Goal: Transaction & Acquisition: Purchase product/service

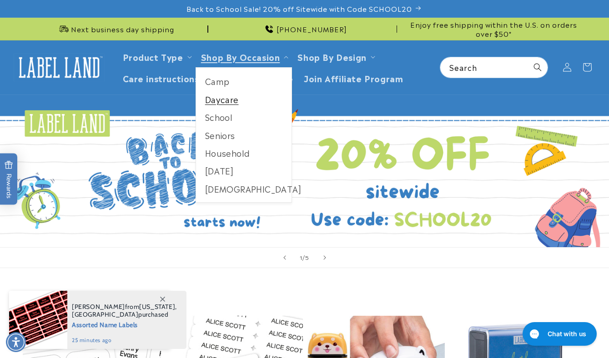
click at [216, 99] on link "Daycare" at bounding box center [244, 100] width 96 height 18
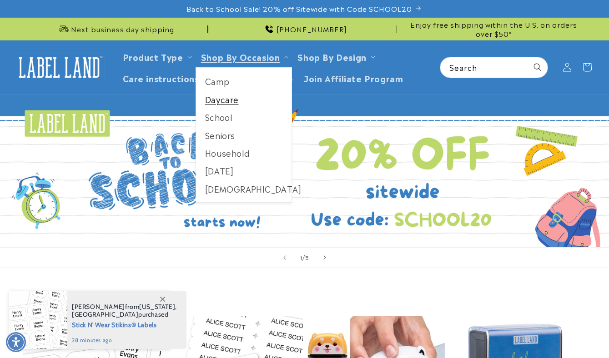
click at [226, 102] on link "Daycare" at bounding box center [244, 100] width 96 height 18
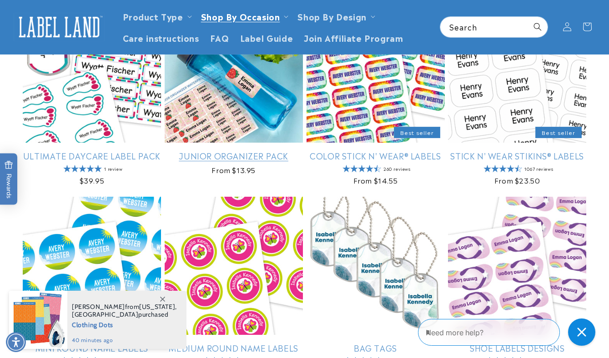
scroll to position [172, 0]
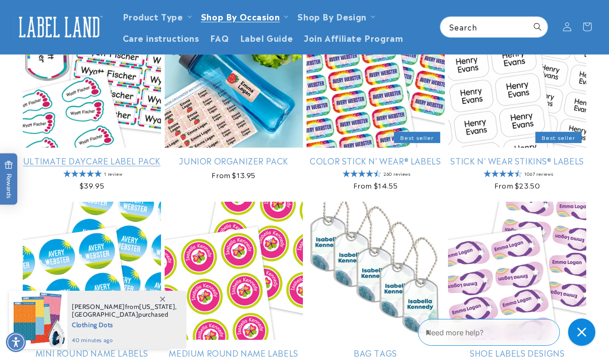
click at [122, 160] on link "Ultimate Daycare Label Pack" at bounding box center [92, 161] width 138 height 10
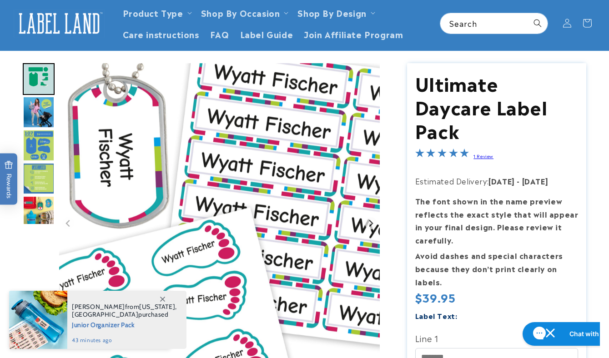
click at [40, 106] on img "Go to slide 3" at bounding box center [39, 112] width 32 height 32
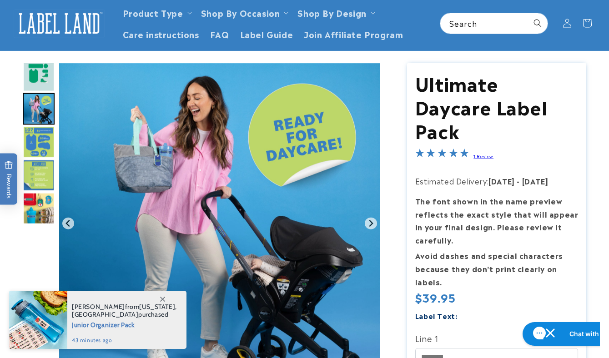
click at [40, 131] on img "Go to slide 4" at bounding box center [39, 142] width 32 height 32
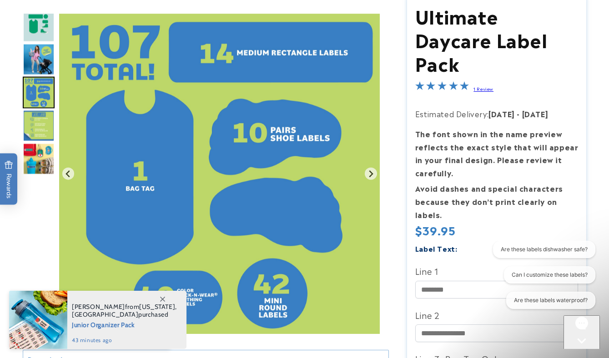
scroll to position [164, 0]
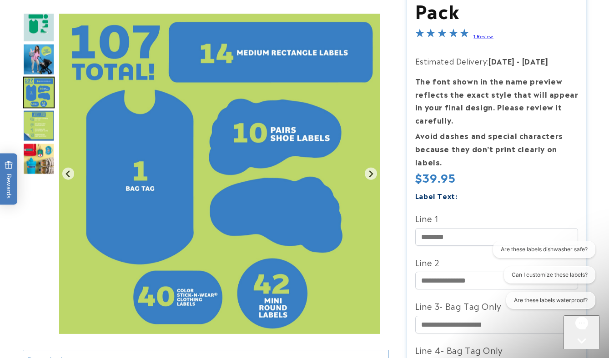
click at [162, 300] on img "Gallery Viewer" at bounding box center [219, 174] width 321 height 321
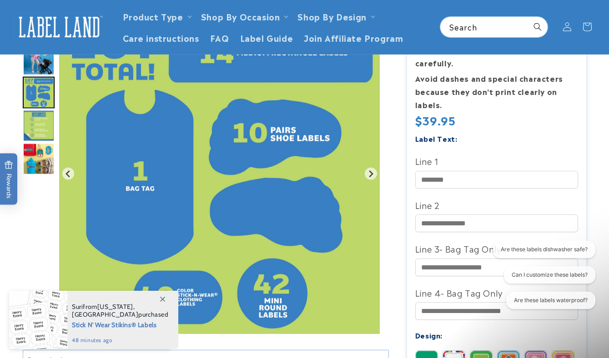
scroll to position [0, 0]
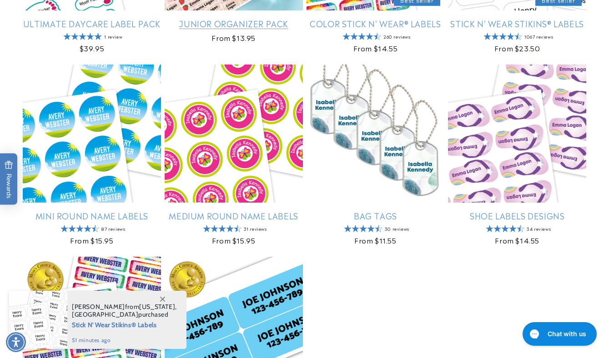
scroll to position [507, 0]
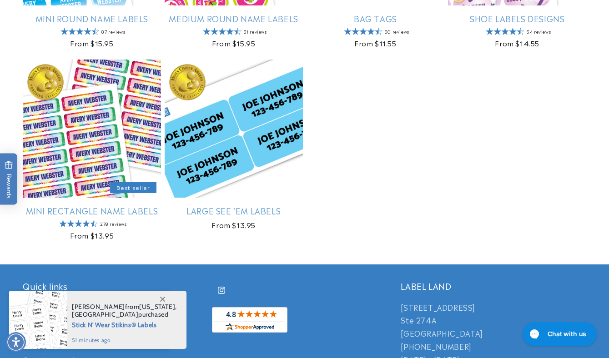
click at [139, 216] on link "Mini Rectangle Name Labels" at bounding box center [92, 211] width 138 height 10
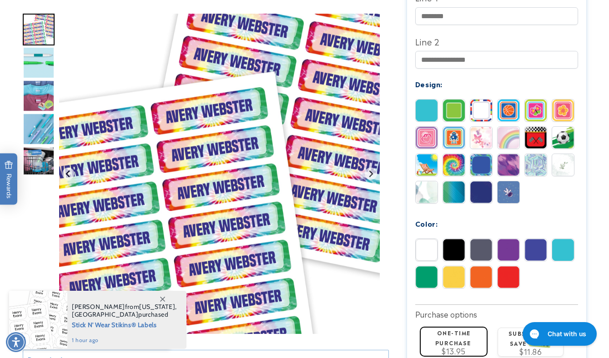
scroll to position [373, 0]
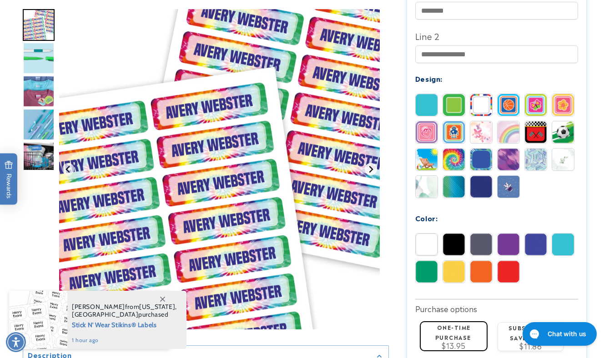
click at [370, 176] on button "Next slide" at bounding box center [371, 169] width 12 height 12
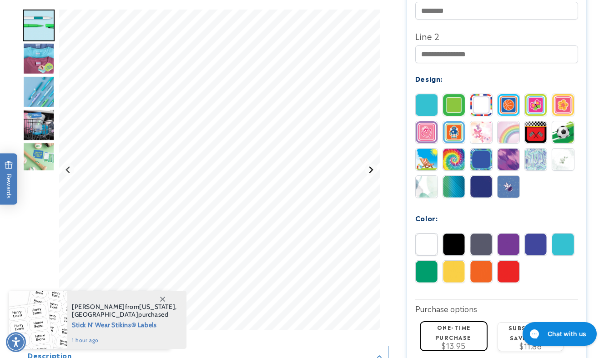
click at [370, 176] on button "Next slide" at bounding box center [371, 170] width 12 height 12
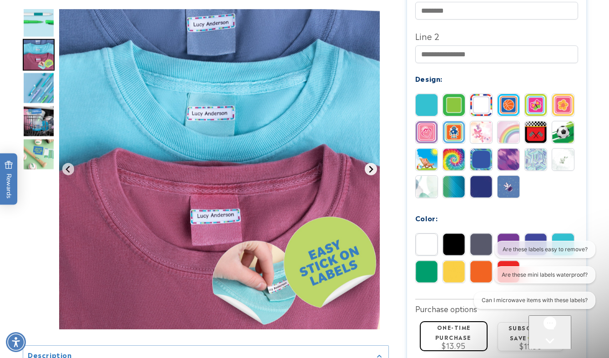
scroll to position [0, 0]
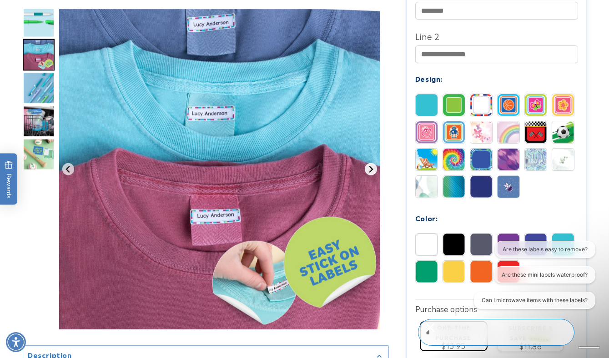
click at [370, 173] on icon "Next slide" at bounding box center [370, 169] width 7 height 7
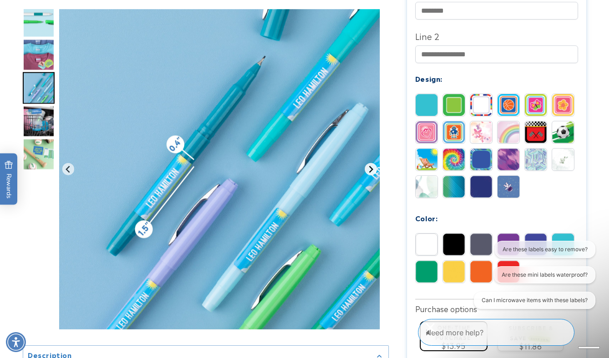
click at [370, 173] on icon "Next slide" at bounding box center [370, 169] width 7 height 7
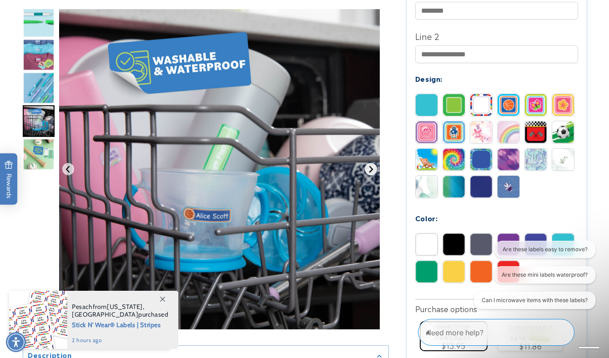
click at [370, 173] on icon "Next slide" at bounding box center [370, 169] width 7 height 7
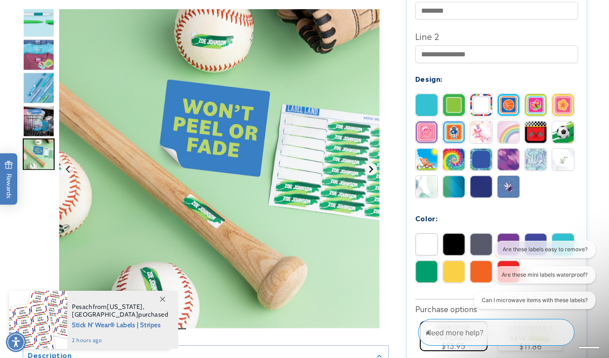
click at [370, 173] on icon "Go to first slide" at bounding box center [370, 169] width 7 height 7
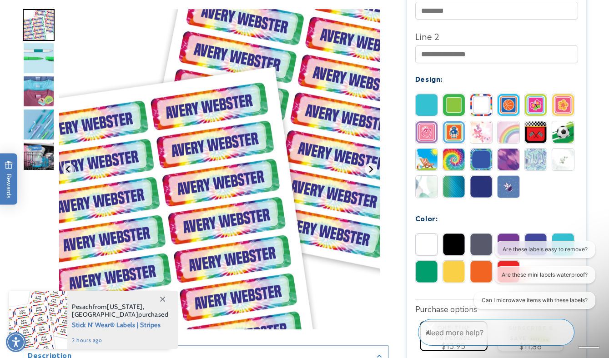
click at [370, 173] on icon "Next slide" at bounding box center [370, 169] width 7 height 7
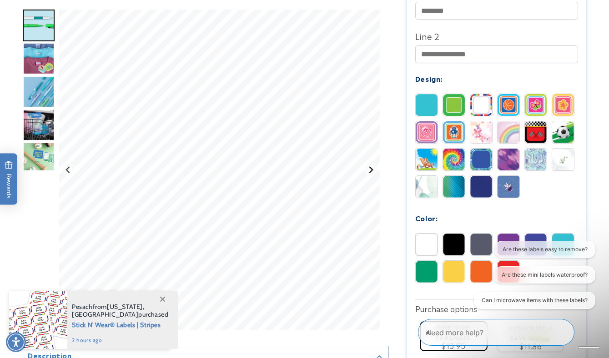
click at [370, 176] on button "Next slide" at bounding box center [371, 170] width 12 height 12
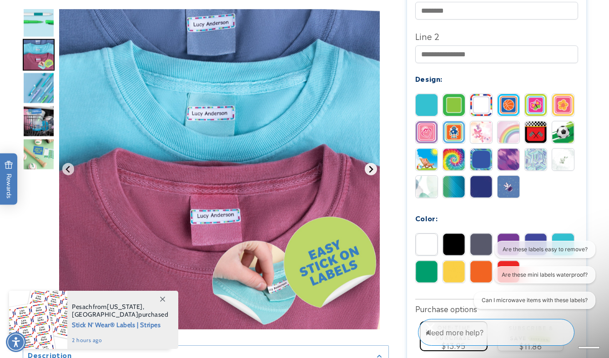
click at [370, 173] on icon "Next slide" at bounding box center [370, 169] width 7 height 7
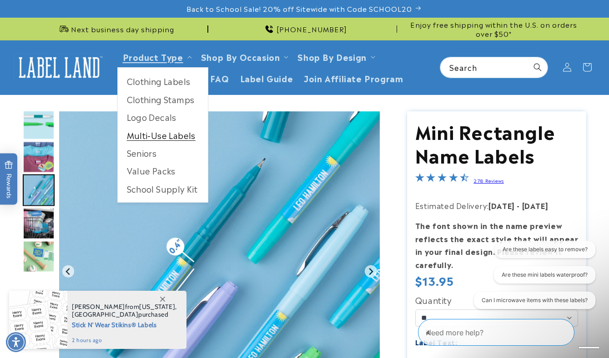
click at [163, 134] on link "Multi-Use Labels" at bounding box center [163, 135] width 90 height 18
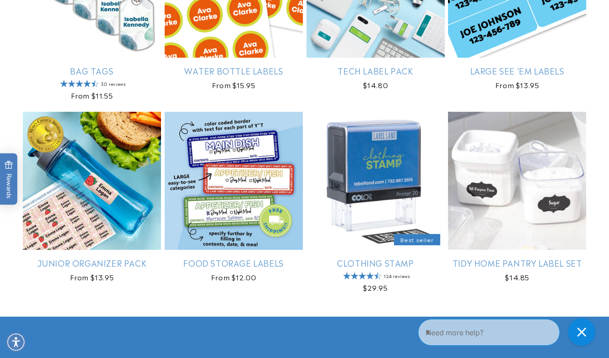
scroll to position [853, 0]
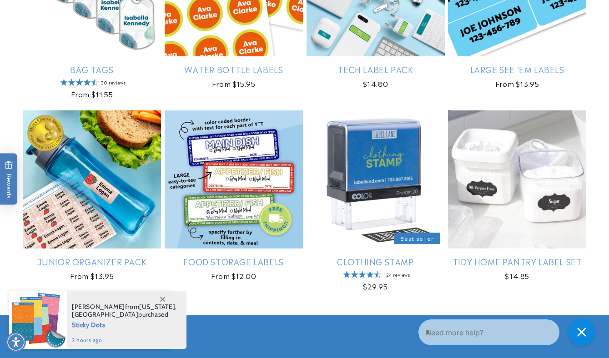
click at [107, 262] on link "Junior Organizer Pack" at bounding box center [92, 262] width 138 height 10
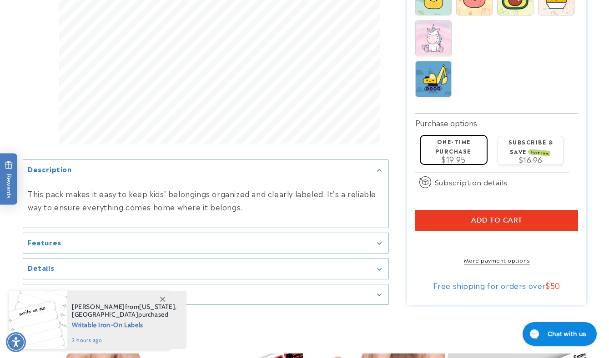
click at [94, 273] on summary "Details" at bounding box center [205, 269] width 365 height 20
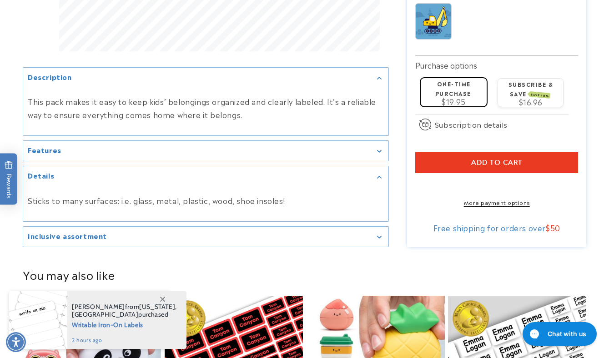
scroll to position [666, 0]
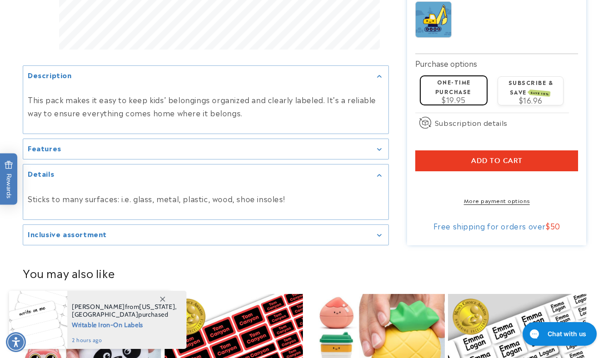
click at [111, 246] on summary "Inclusive assortment" at bounding box center [205, 235] width 365 height 20
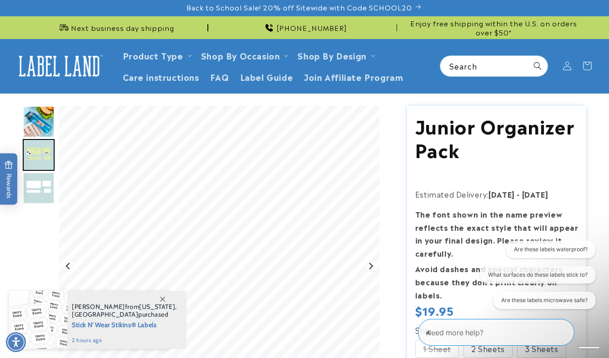
scroll to position [0, 0]
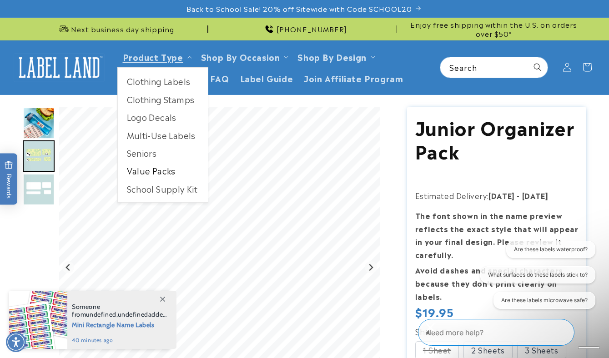
click at [159, 171] on link "Value Packs" at bounding box center [163, 171] width 90 height 18
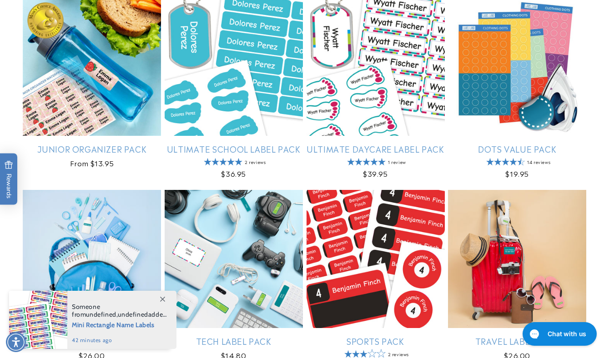
scroll to position [378, 0]
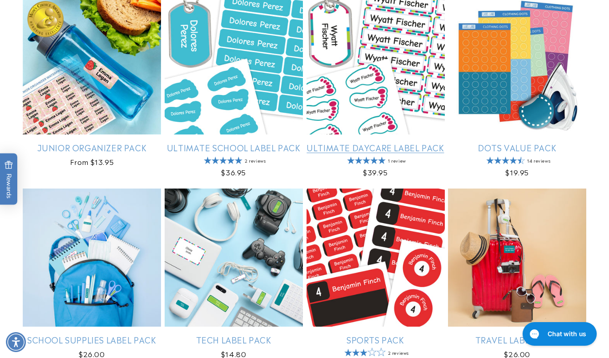
click at [352, 148] on link "Ultimate Daycare Label Pack" at bounding box center [376, 147] width 138 height 10
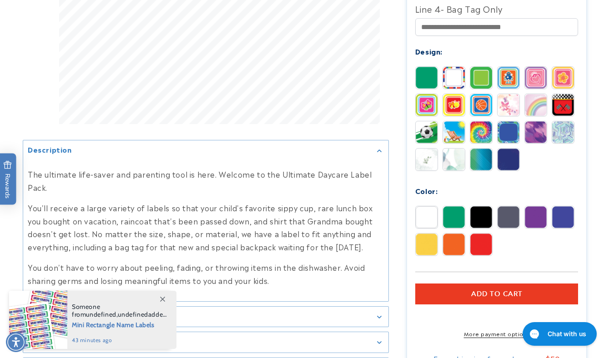
scroll to position [507, 0]
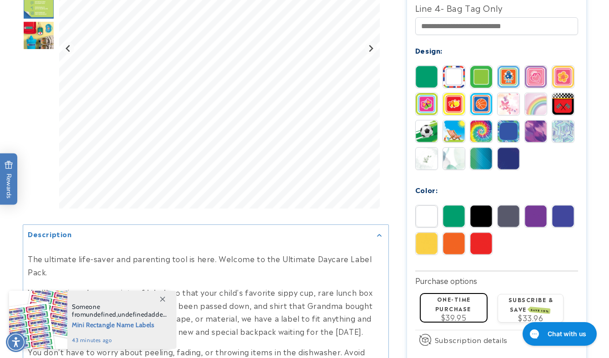
click at [163, 299] on icon at bounding box center [162, 299] width 5 height 5
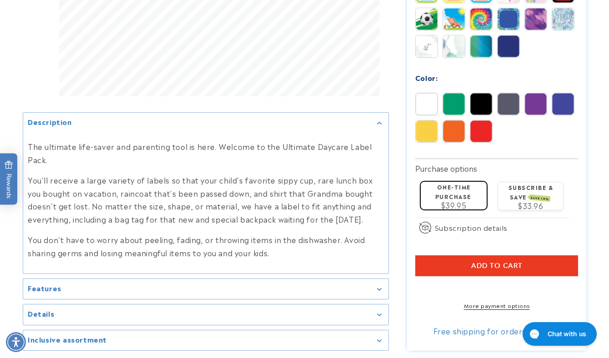
scroll to position [735, 0]
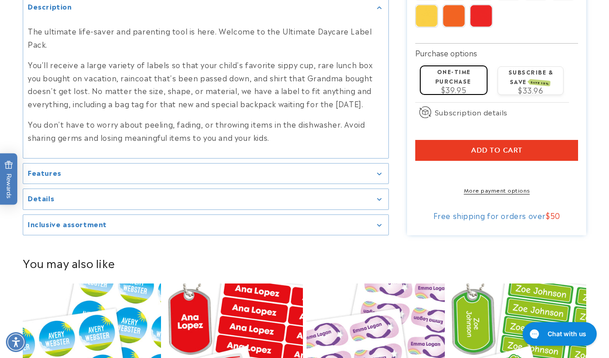
click at [170, 203] on div "Details" at bounding box center [206, 199] width 356 height 7
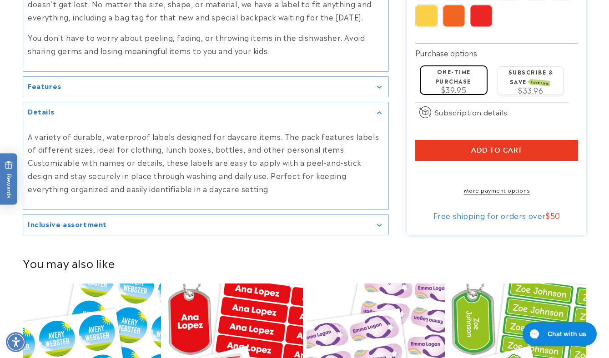
click at [146, 228] on div "Inclusive assortment" at bounding box center [206, 225] width 356 height 7
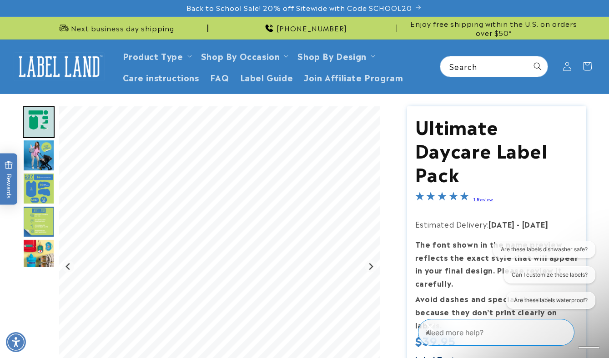
scroll to position [0, 0]
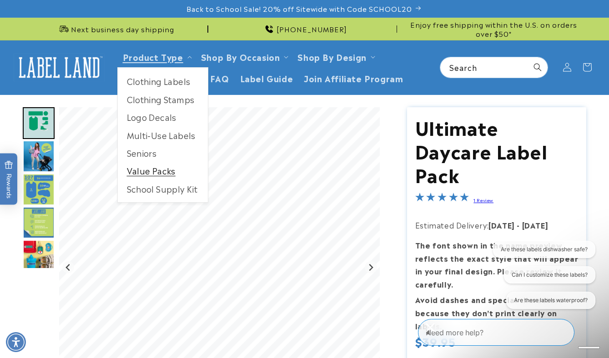
click at [142, 171] on link "Value Packs" at bounding box center [163, 171] width 90 height 18
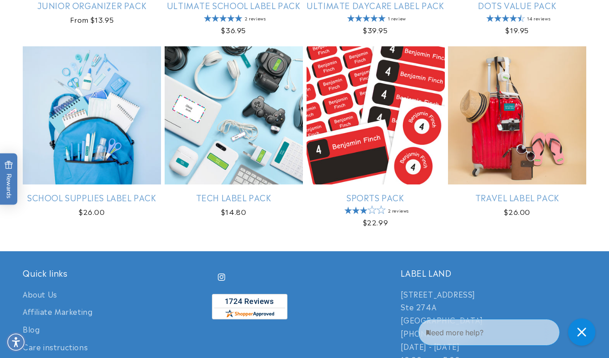
scroll to position [522, 0]
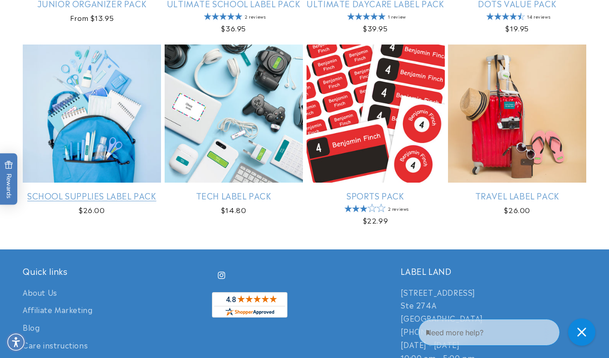
click at [114, 201] on link "School Supplies Label Pack" at bounding box center [92, 196] width 138 height 10
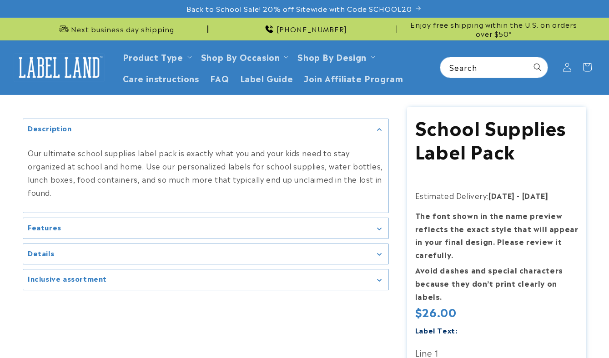
click at [105, 178] on media-gallery "Description Our ultimate school supplies label pack is exactly what you and you…" at bounding box center [206, 205] width 366 height 172
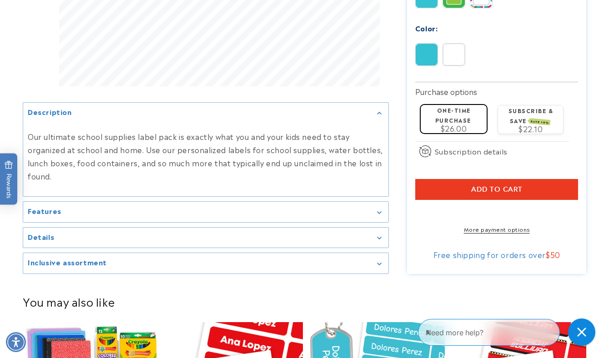
click at [105, 130] on p "Our ultimate school supplies label pack is exactly what you and your kids need …" at bounding box center [206, 156] width 356 height 52
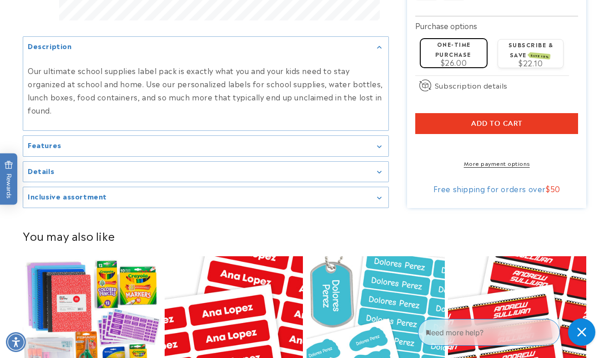
click at [85, 202] on h2 "Inclusive assortment" at bounding box center [67, 196] width 79 height 9
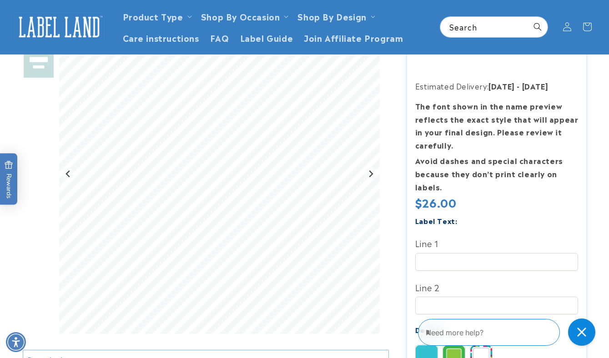
scroll to position [0, 0]
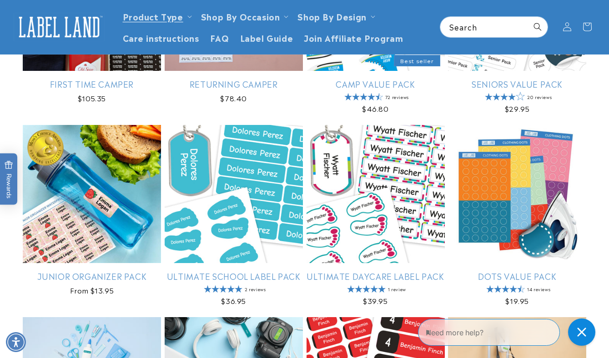
scroll to position [248, 0]
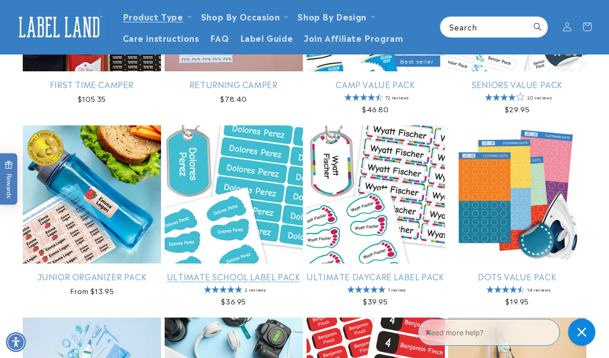
click at [190, 275] on link "Ultimate School Label Pack" at bounding box center [234, 277] width 138 height 10
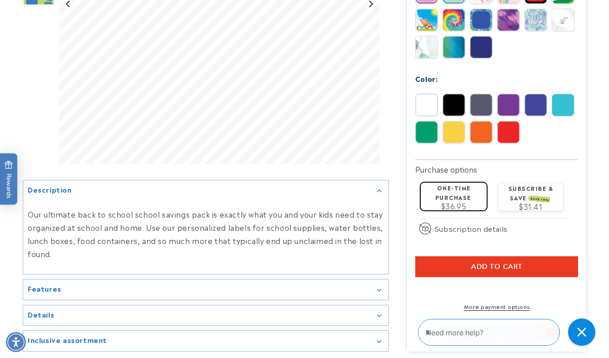
scroll to position [767, 0]
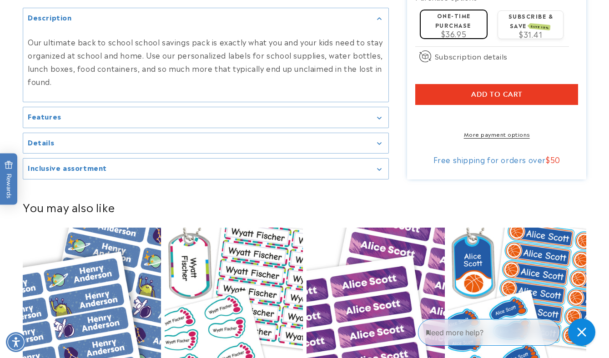
click at [175, 179] on summary "Inclusive assortment" at bounding box center [205, 169] width 365 height 20
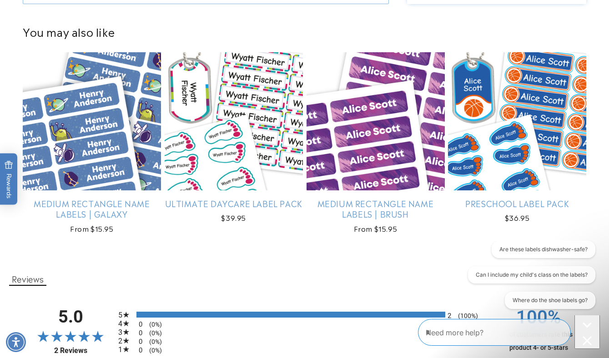
scroll to position [944, 0]
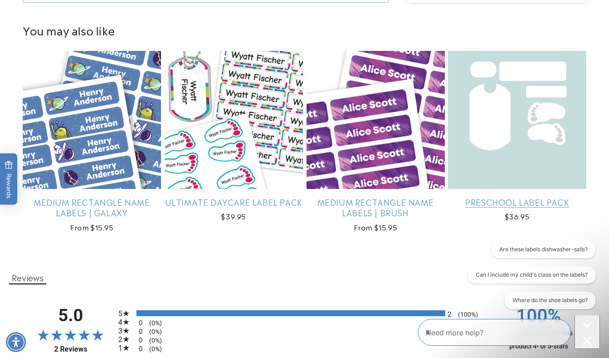
click at [477, 207] on link "Preschool Label Pack" at bounding box center [517, 202] width 138 height 10
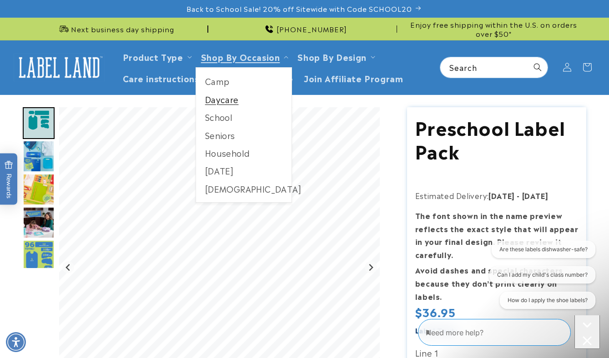
click at [214, 100] on link "Daycare" at bounding box center [244, 100] width 96 height 18
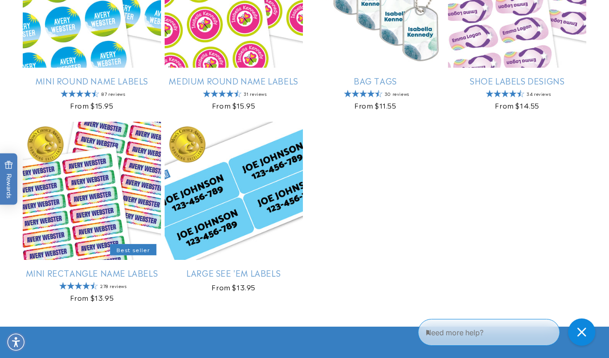
scroll to position [446, 0]
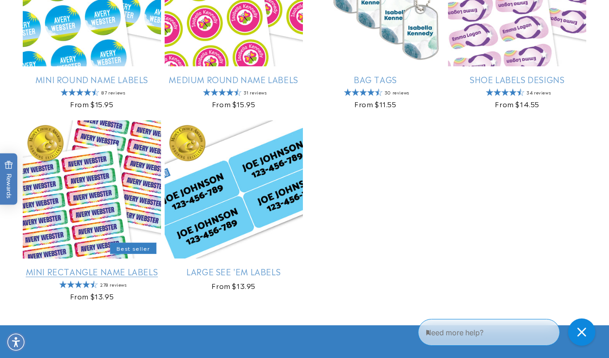
click at [141, 277] on link "Mini Rectangle Name Labels" at bounding box center [92, 272] width 138 height 10
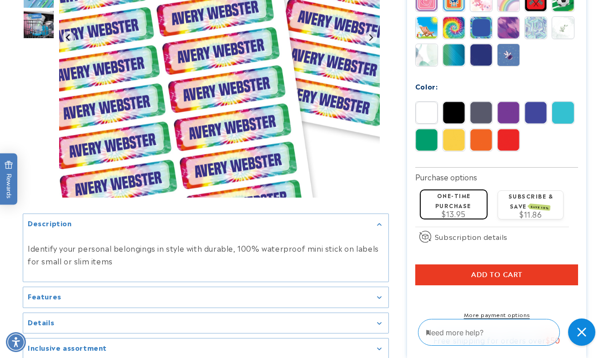
scroll to position [633, 0]
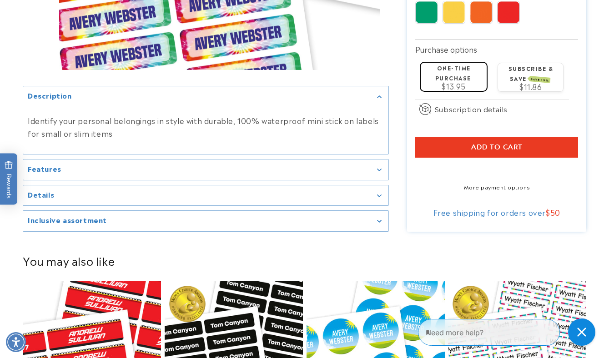
click at [140, 225] on div "Inclusive assortment" at bounding box center [206, 221] width 356 height 7
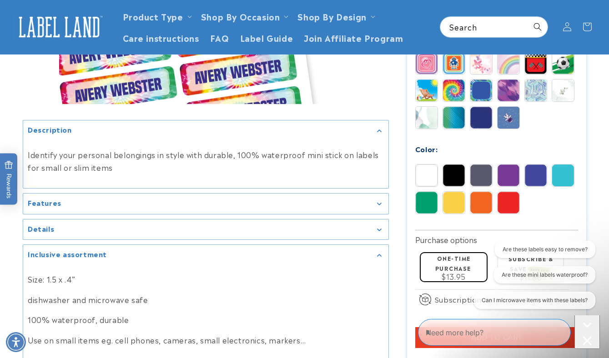
scroll to position [442, 0]
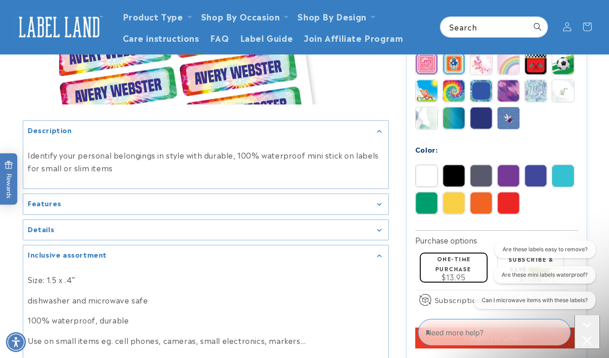
click at [133, 233] on div "Details" at bounding box center [206, 230] width 356 height 7
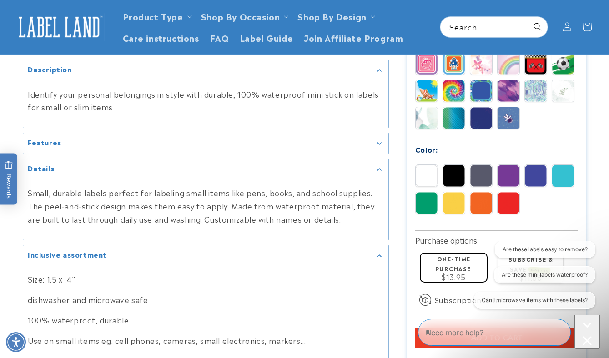
click at [157, 147] on div "Features" at bounding box center [206, 144] width 356 height 7
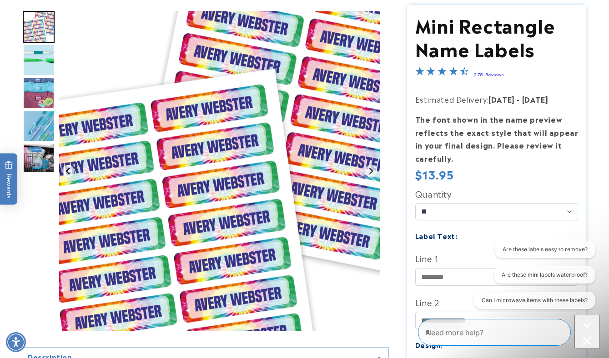
scroll to position [109, 0]
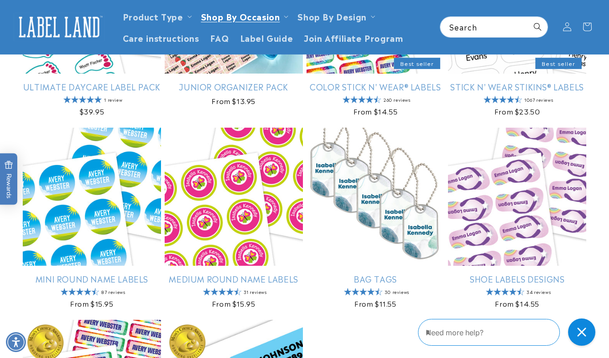
scroll to position [246, 0]
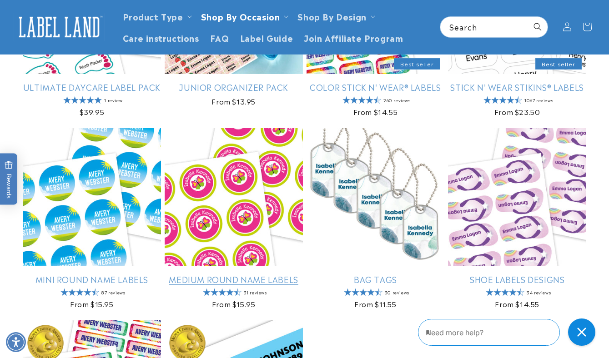
click at [286, 285] on link "Medium Round Name Labels" at bounding box center [234, 279] width 138 height 10
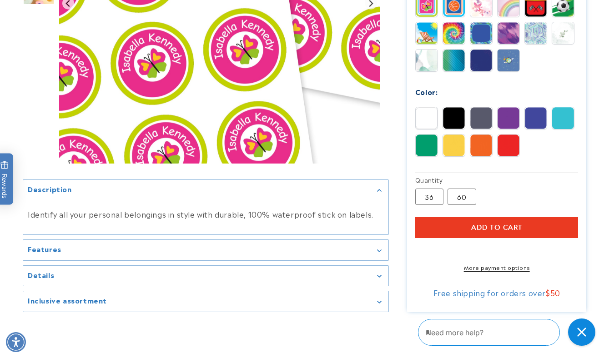
scroll to position [526, 0]
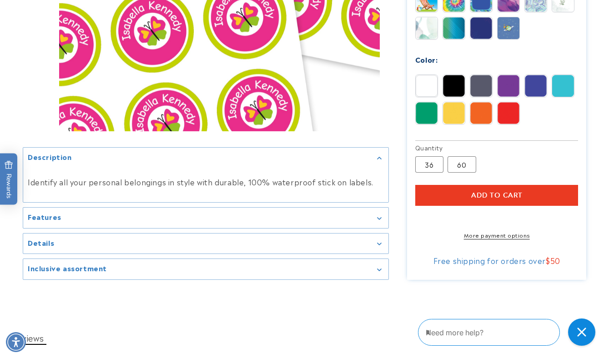
click at [148, 273] on div "Inclusive assortment" at bounding box center [206, 270] width 356 height 7
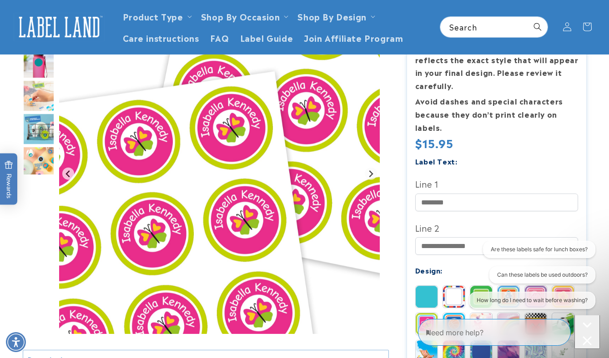
scroll to position [155, 0]
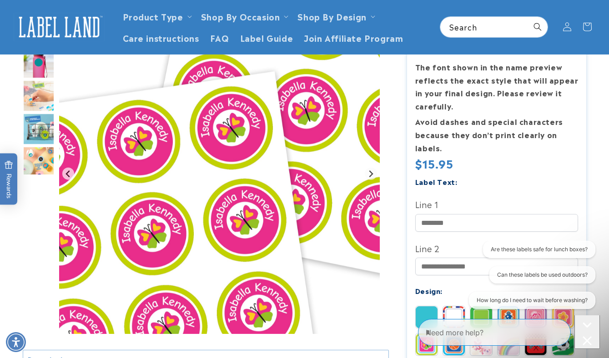
click at [36, 99] on img "Go to slide 3" at bounding box center [39, 96] width 32 height 32
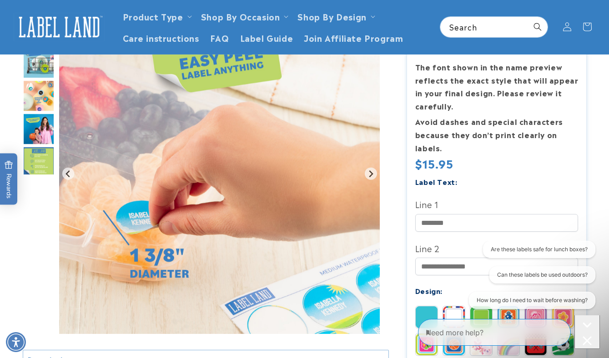
click at [36, 103] on img "Go to slide 5" at bounding box center [39, 96] width 32 height 32
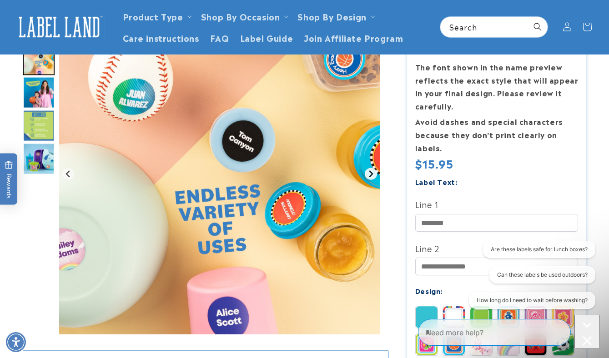
click at [373, 172] on icon "Next slide" at bounding box center [370, 174] width 7 height 7
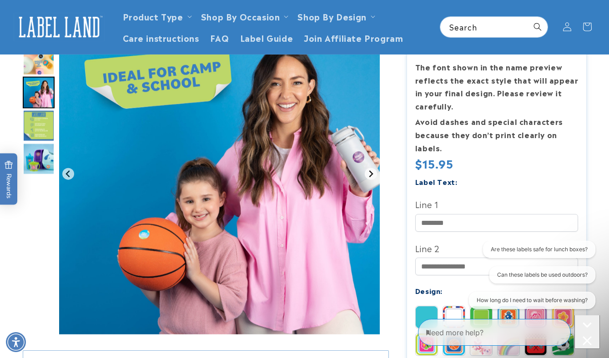
click at [373, 172] on icon "Next slide" at bounding box center [370, 174] width 7 height 7
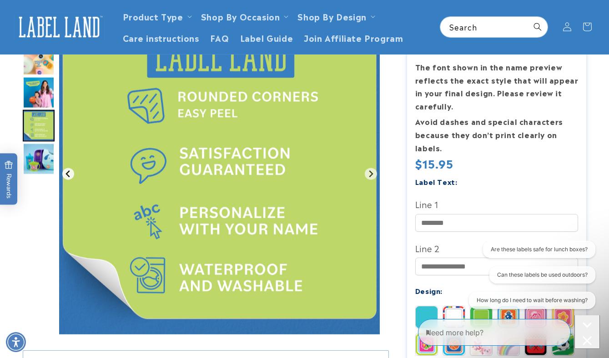
click at [69, 176] on icon "Previous slide" at bounding box center [68, 174] width 7 height 7
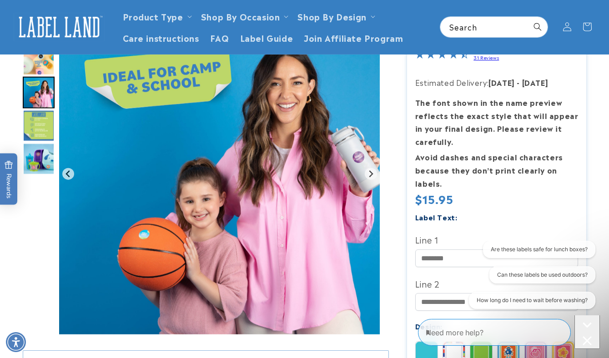
scroll to position [118, 0]
click at [369, 175] on icon "Next slide" at bounding box center [370, 174] width 7 height 7
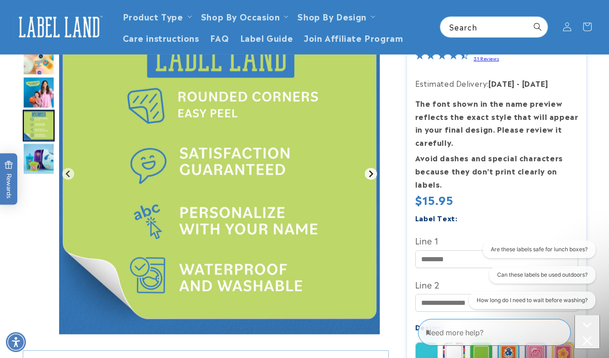
click at [369, 175] on icon "Next slide" at bounding box center [370, 174] width 7 height 7
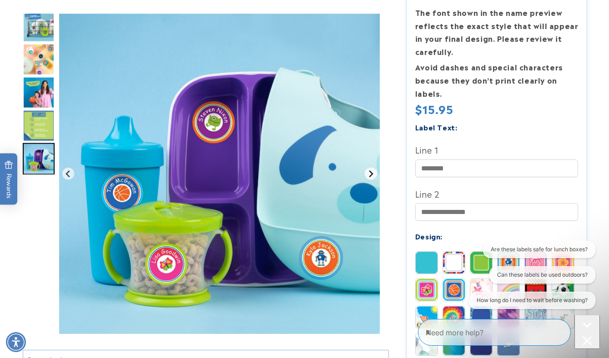
scroll to position [211, 0]
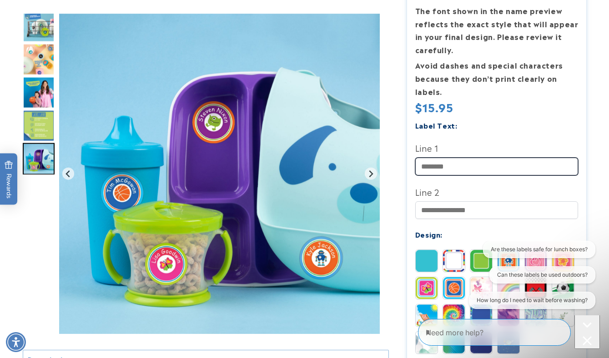
click at [454, 166] on input "Line 1" at bounding box center [496, 167] width 163 height 18
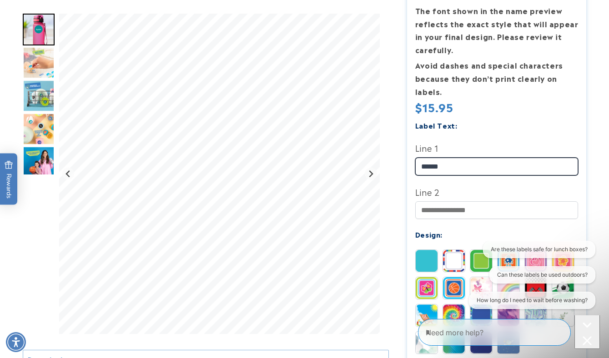
type input "******"
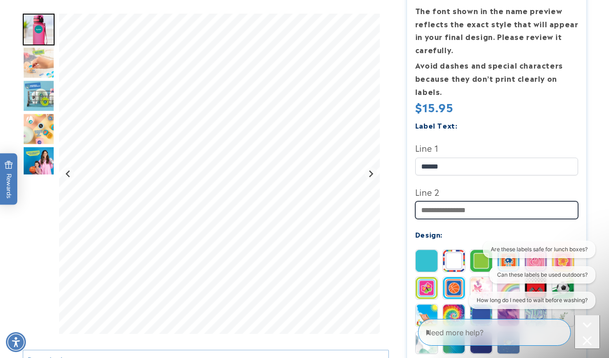
click at [486, 215] on input "Line 2" at bounding box center [496, 211] width 163 height 18
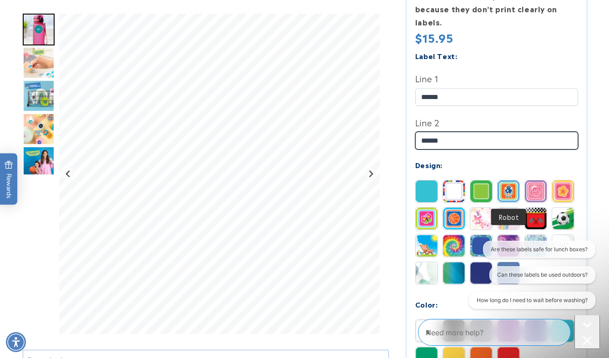
scroll to position [287, 0]
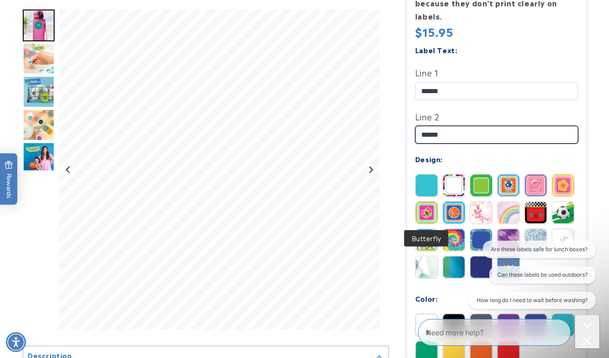
type input "******"
click at [429, 212] on img at bounding box center [427, 213] width 22 height 22
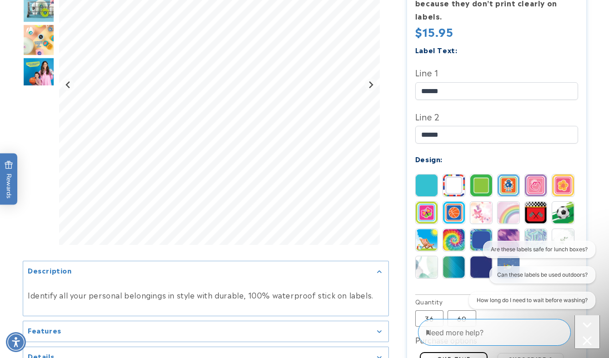
click at [454, 213] on img at bounding box center [454, 213] width 22 height 22
click at [481, 212] on img at bounding box center [481, 213] width 22 height 22
click at [510, 211] on img at bounding box center [509, 213] width 22 height 22
click at [559, 186] on img at bounding box center [563, 186] width 22 height 22
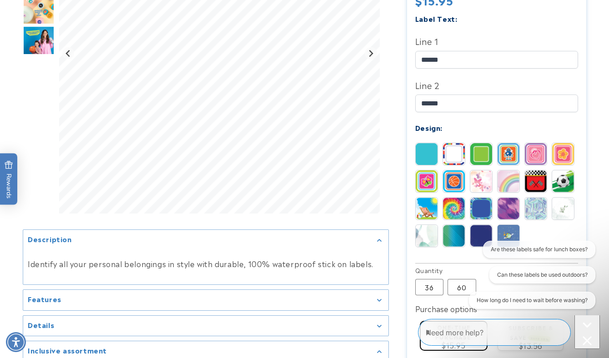
scroll to position [320, 0]
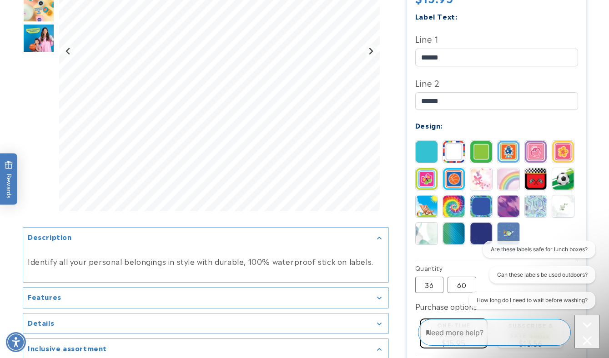
click at [563, 212] on img at bounding box center [563, 207] width 22 height 22
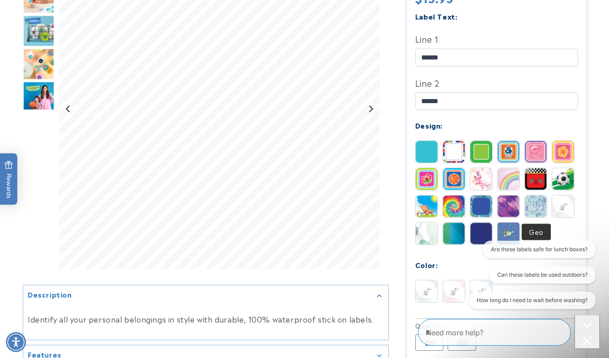
click at [537, 214] on img at bounding box center [536, 207] width 22 height 22
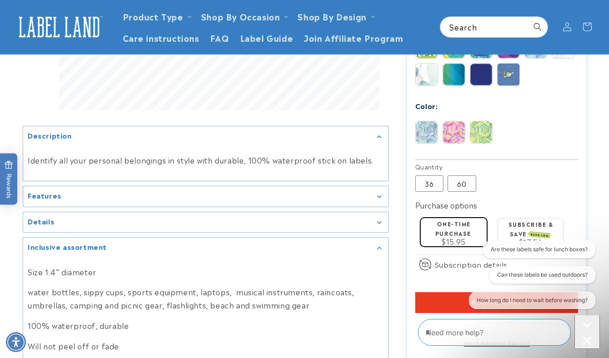
scroll to position [480, 0]
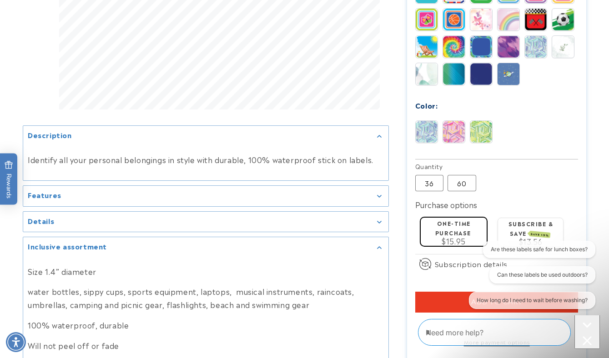
click at [455, 235] on label "One-time purchase" at bounding box center [453, 228] width 36 height 18
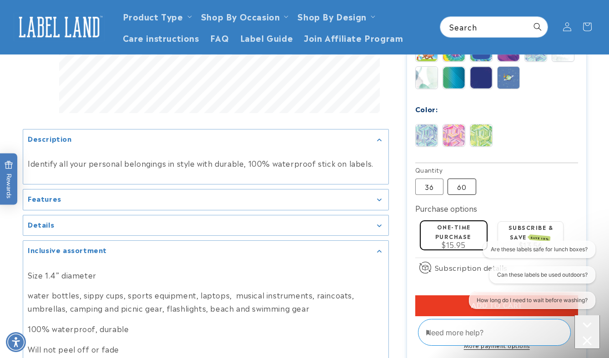
click at [468, 190] on label "60 Variant sold out or unavailable" at bounding box center [462, 187] width 29 height 16
click at [436, 190] on label "36 Variant sold out or unavailable" at bounding box center [429, 187] width 28 height 16
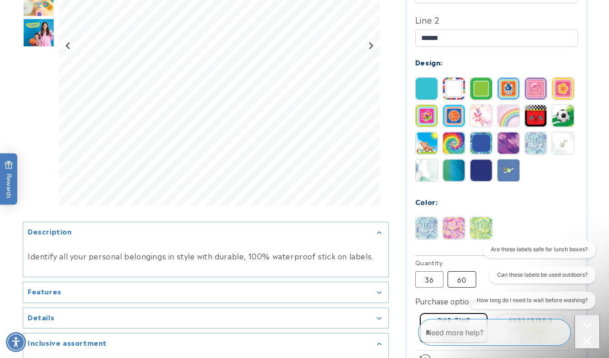
scroll to position [375, 0]
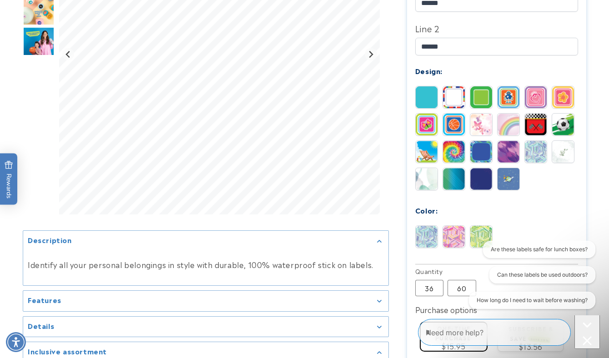
click at [454, 153] on img at bounding box center [454, 152] width 22 height 22
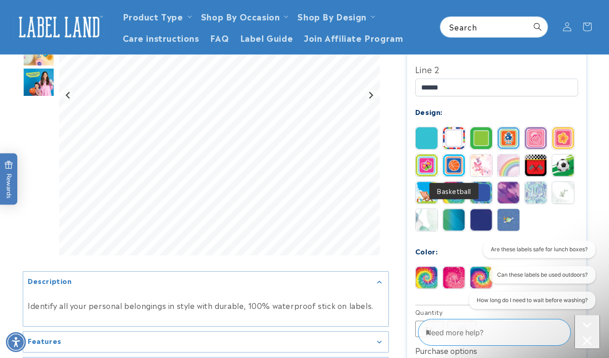
scroll to position [332, 0]
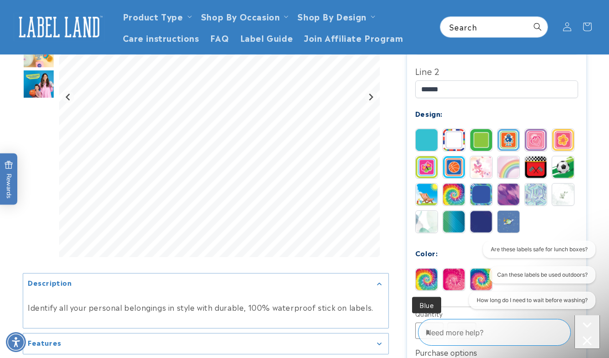
click at [426, 283] on img at bounding box center [427, 280] width 22 height 22
click at [427, 164] on img at bounding box center [427, 167] width 22 height 22
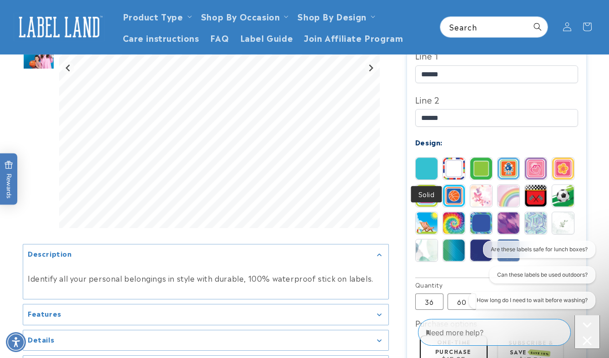
scroll to position [287, 0]
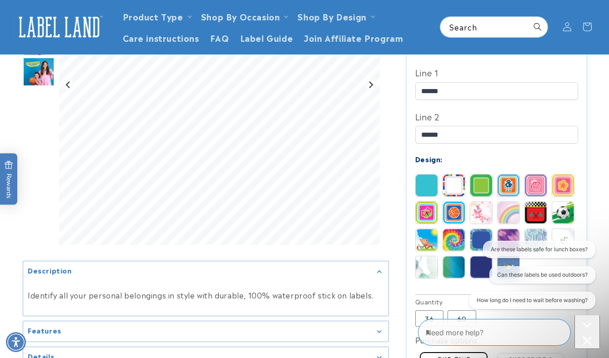
click at [450, 185] on img at bounding box center [454, 186] width 22 height 22
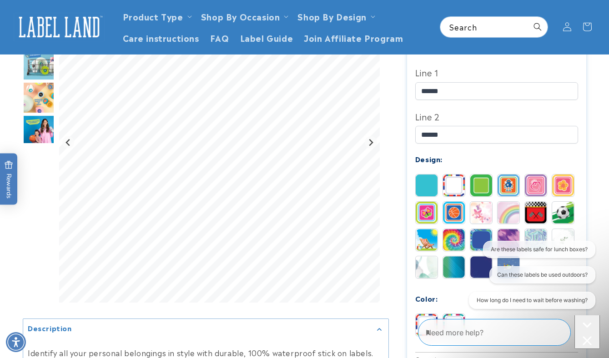
click at [477, 179] on img at bounding box center [481, 186] width 22 height 22
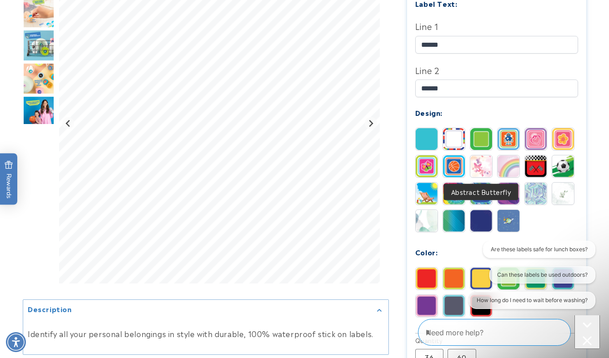
scroll to position [351, 0]
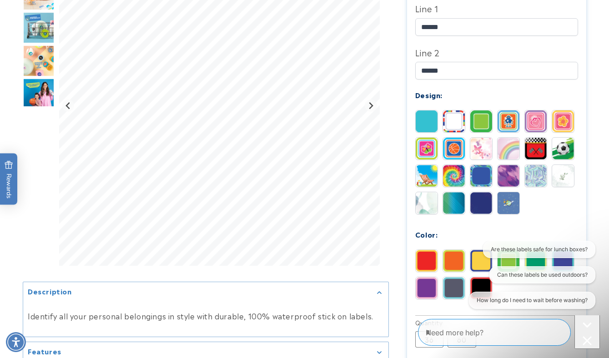
click at [422, 290] on img at bounding box center [427, 288] width 22 height 22
click at [532, 124] on img at bounding box center [536, 122] width 22 height 22
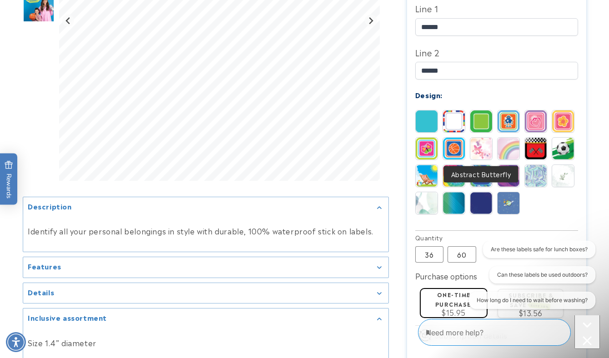
click at [485, 151] on img at bounding box center [481, 149] width 22 height 22
click at [453, 177] on img at bounding box center [454, 176] width 22 height 22
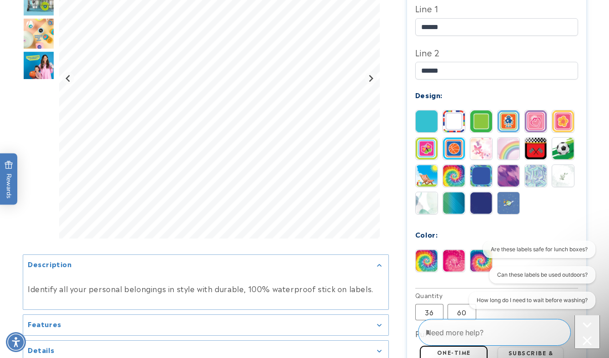
click at [449, 257] on img at bounding box center [454, 261] width 22 height 22
click at [429, 184] on img at bounding box center [427, 176] width 22 height 22
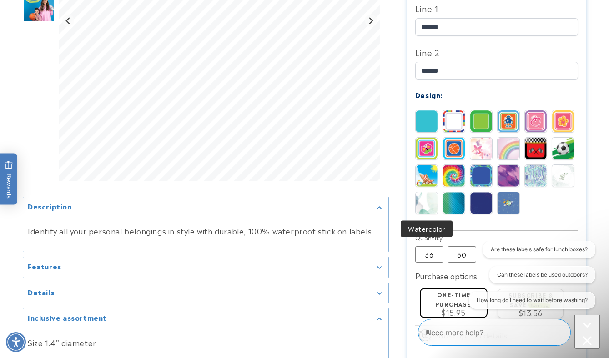
click at [421, 213] on img at bounding box center [427, 203] width 22 height 22
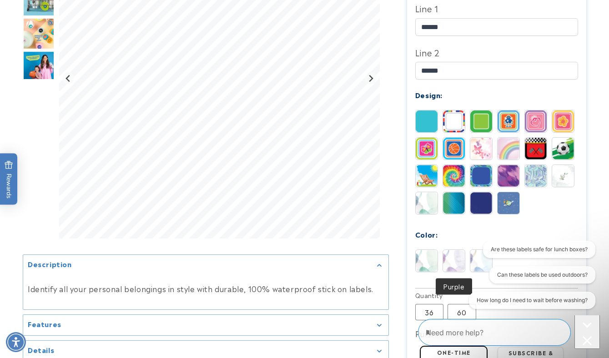
click at [451, 268] on img at bounding box center [454, 261] width 22 height 22
click at [475, 264] on div "Are these labels safe for lunch boxes? Can these labels be used outdoors? How l…" at bounding box center [530, 277] width 130 height 72
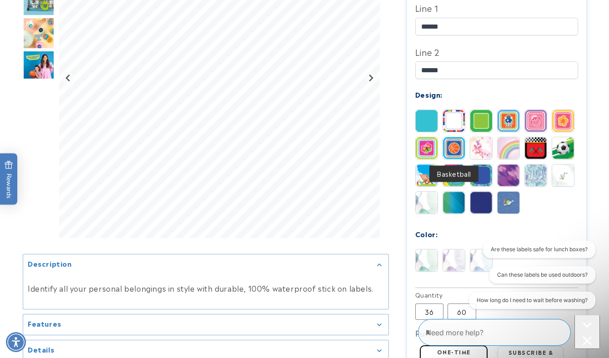
scroll to position [355, 0]
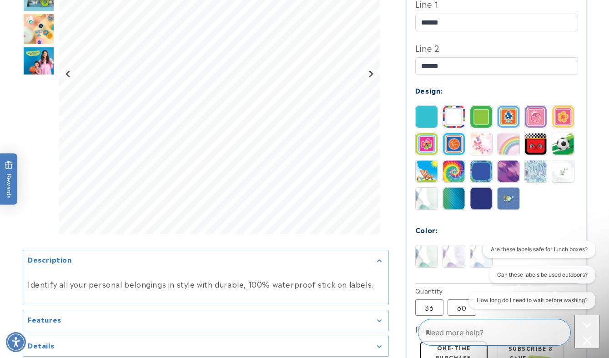
click at [503, 178] on img at bounding box center [509, 172] width 22 height 22
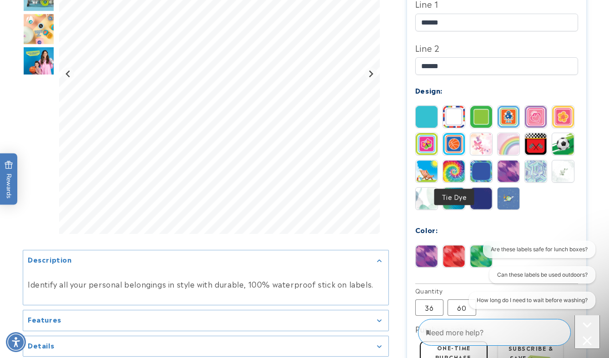
click at [424, 197] on img at bounding box center [427, 199] width 22 height 22
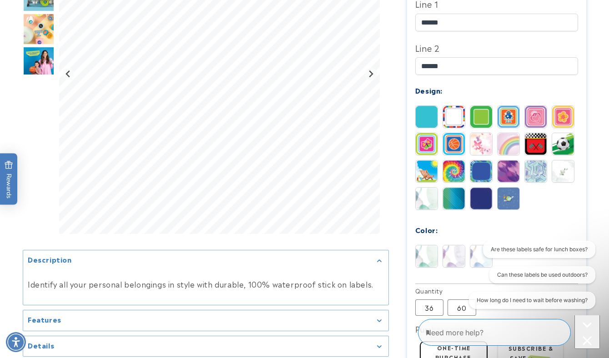
click at [563, 167] on img at bounding box center [563, 172] width 22 height 22
click at [455, 253] on img at bounding box center [454, 257] width 22 height 22
click at [535, 176] on img at bounding box center [536, 172] width 22 height 22
click at [558, 145] on img at bounding box center [563, 144] width 22 height 22
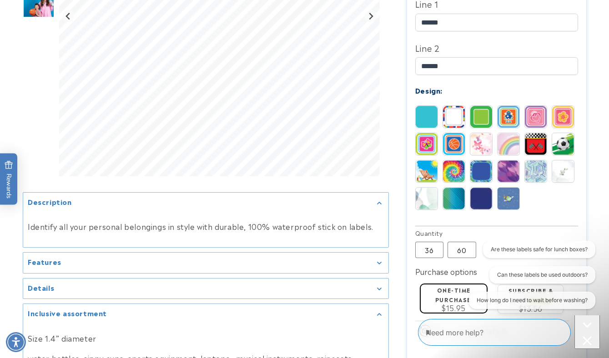
click at [530, 147] on img at bounding box center [536, 144] width 22 height 22
click at [560, 117] on img at bounding box center [563, 117] width 22 height 22
click at [535, 114] on img at bounding box center [536, 117] width 22 height 22
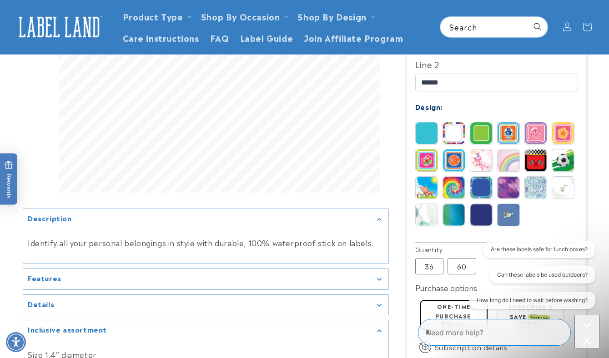
scroll to position [339, 0]
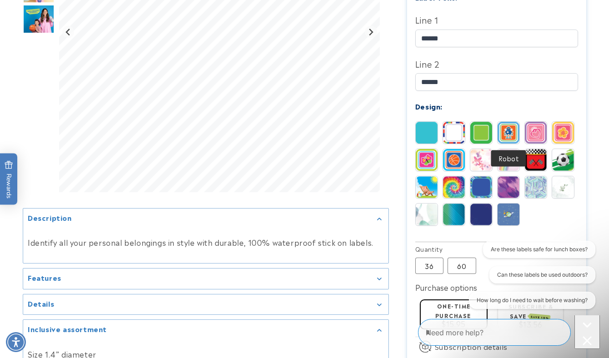
click at [505, 132] on img at bounding box center [509, 133] width 22 height 22
click at [486, 136] on img at bounding box center [481, 133] width 22 height 22
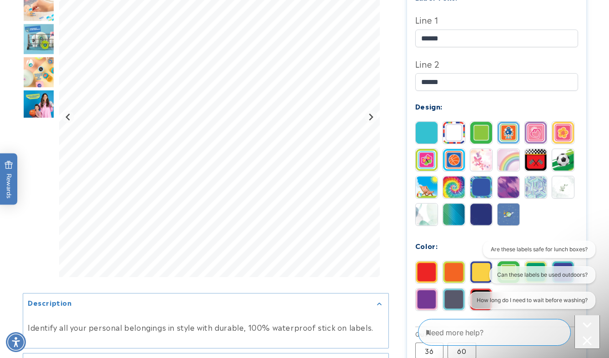
click at [430, 214] on img at bounding box center [427, 215] width 22 height 22
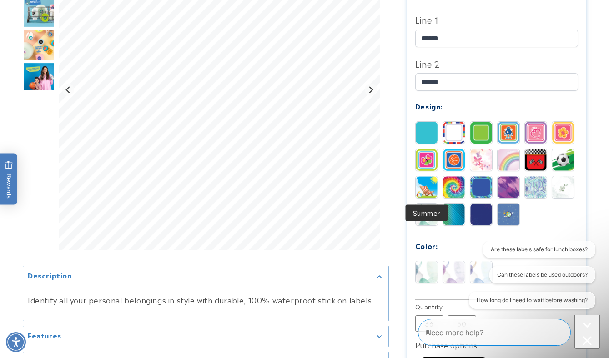
click at [425, 181] on img at bounding box center [427, 188] width 22 height 22
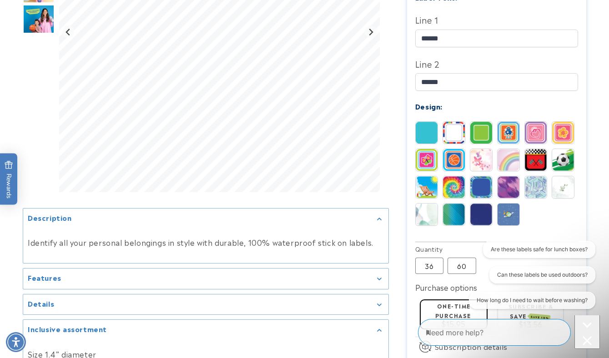
click at [429, 158] on img at bounding box center [427, 160] width 22 height 22
click at [430, 140] on img at bounding box center [427, 133] width 22 height 22
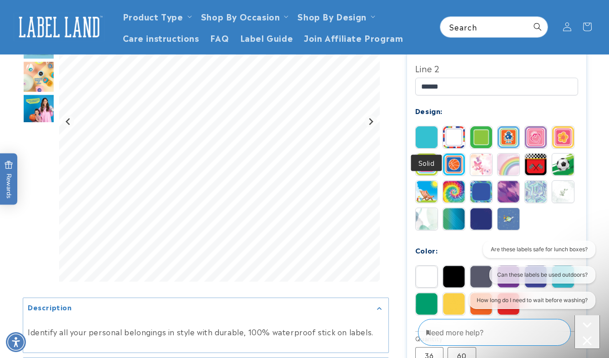
scroll to position [333, 0]
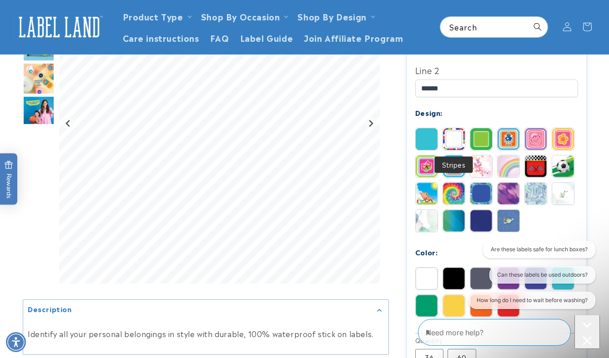
click at [457, 137] on img at bounding box center [454, 139] width 22 height 22
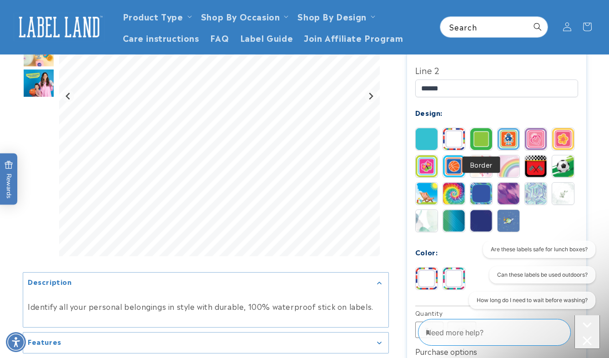
click at [474, 138] on img at bounding box center [481, 139] width 22 height 22
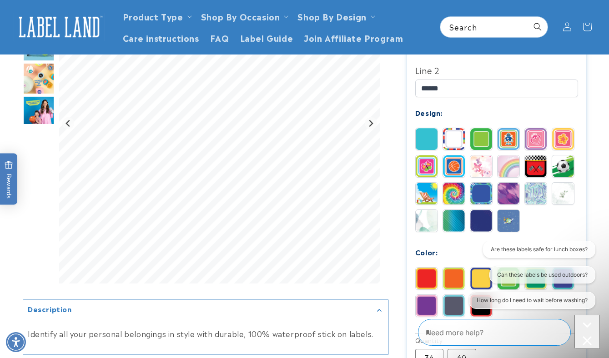
click at [541, 135] on img at bounding box center [536, 139] width 22 height 22
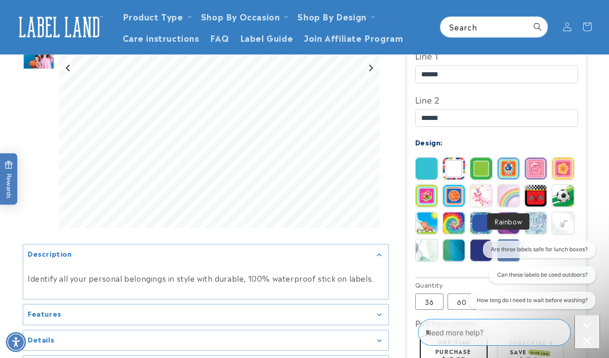
scroll to position [289, 0]
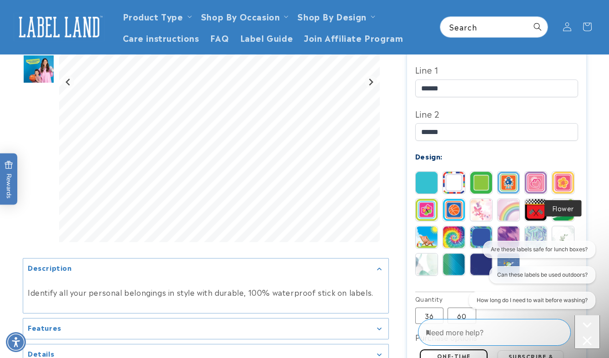
click at [553, 178] on img at bounding box center [563, 183] width 22 height 22
click at [427, 213] on img at bounding box center [427, 210] width 22 height 22
click at [475, 211] on img at bounding box center [481, 210] width 22 height 22
click at [511, 208] on img at bounding box center [509, 210] width 22 height 22
click at [506, 232] on img at bounding box center [509, 238] width 22 height 22
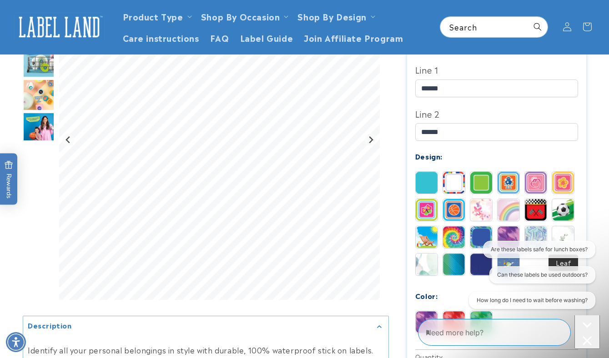
click at [556, 235] on img at bounding box center [563, 238] width 22 height 22
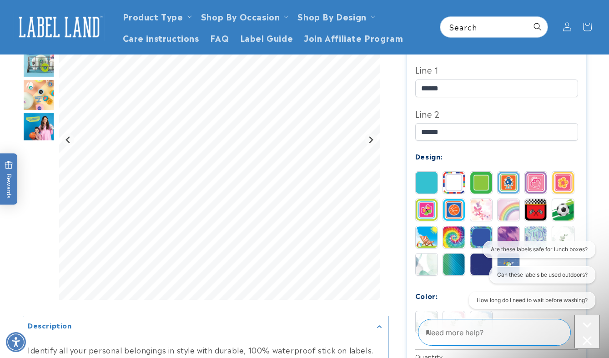
click at [425, 268] on img at bounding box center [427, 265] width 22 height 22
click at [476, 183] on img at bounding box center [481, 183] width 22 height 22
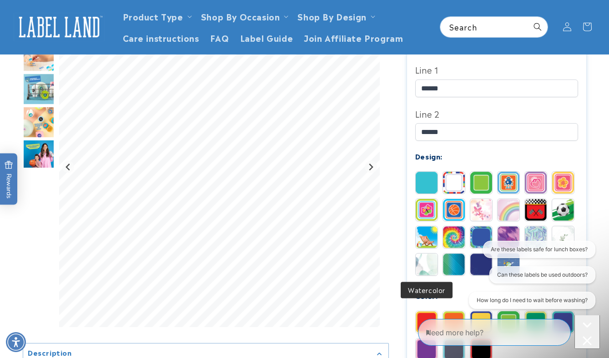
click at [420, 269] on img at bounding box center [427, 265] width 22 height 22
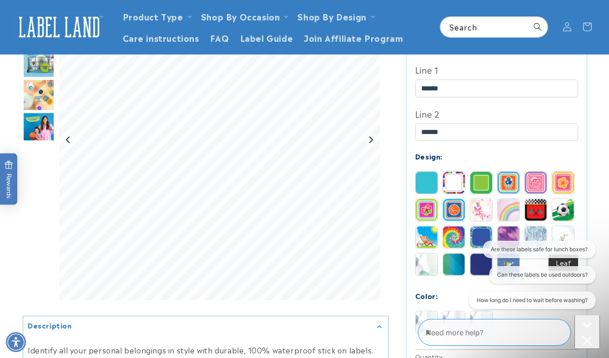
click at [566, 234] on img at bounding box center [563, 238] width 22 height 22
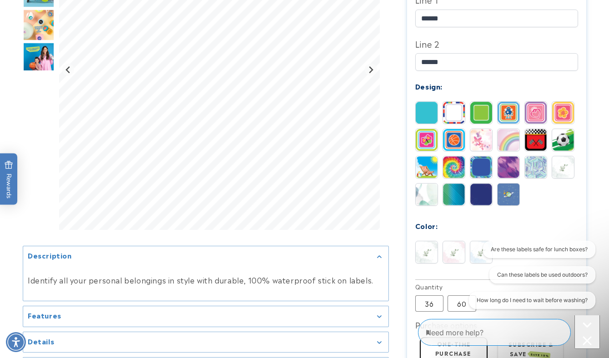
scroll to position [365, 0]
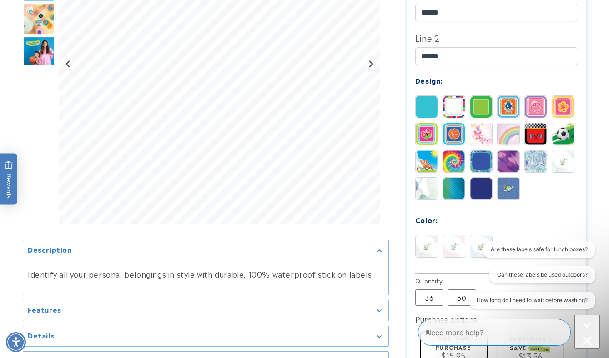
click at [479, 256] on div "Are these labels safe for lunch boxes? Can these labels be used outdoors? How l…" at bounding box center [530, 277] width 130 height 72
click at [474, 251] on div "Are these labels safe for lunch boxes? Can these labels be used outdoors? How l…" at bounding box center [530, 277] width 130 height 72
click at [429, 251] on img at bounding box center [427, 247] width 22 height 22
click at [446, 248] on img at bounding box center [454, 247] width 22 height 22
click at [479, 248] on div "Are these labels safe for lunch boxes? Can these labels be used outdoors? How l…" at bounding box center [530, 277] width 130 height 72
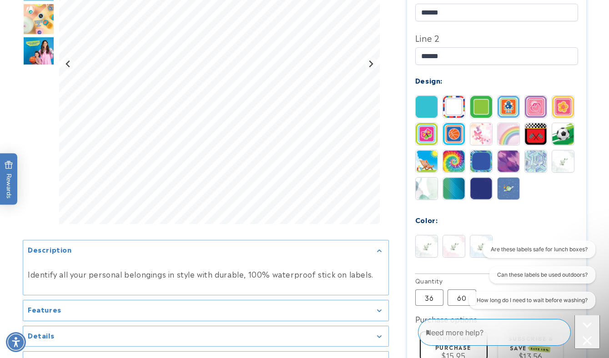
click at [474, 248] on div "Are these labels safe for lunch boxes? Can these labels be used outdoors? How l…" at bounding box center [530, 277] width 130 height 72
click at [479, 238] on img at bounding box center [481, 247] width 22 height 22
click at [454, 240] on img at bounding box center [454, 247] width 22 height 22
click at [368, 67] on icon "Next slide" at bounding box center [370, 63] width 7 height 7
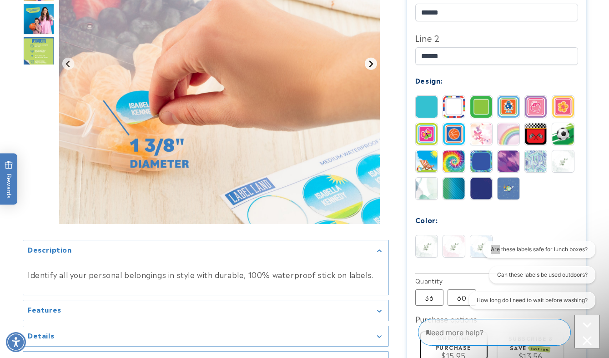
click at [374, 67] on icon "Next slide" at bounding box center [370, 63] width 7 height 7
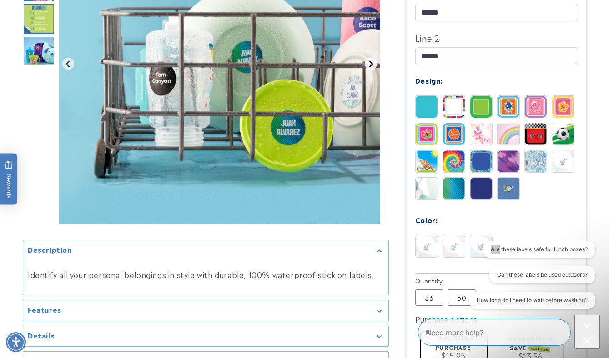
click at [374, 67] on icon "Next slide" at bounding box center [370, 63] width 7 height 7
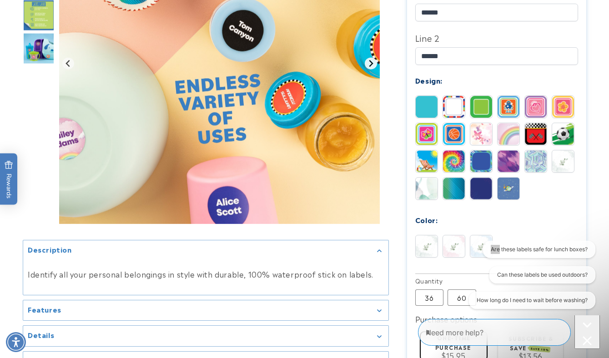
click at [374, 67] on icon "Next slide" at bounding box center [370, 63] width 7 height 7
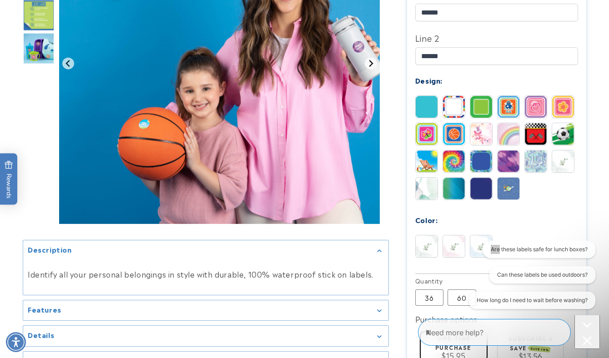
click at [374, 67] on icon "Next slide" at bounding box center [370, 63] width 7 height 7
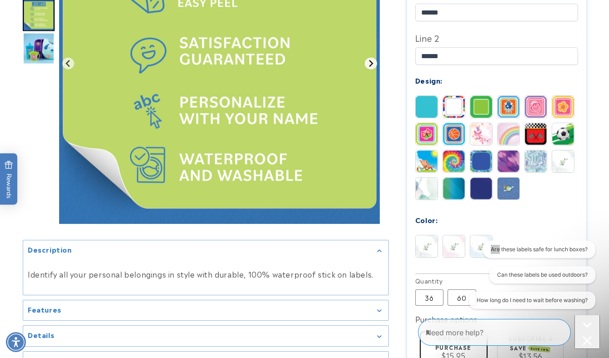
click at [374, 67] on icon "Next slide" at bounding box center [370, 63] width 7 height 7
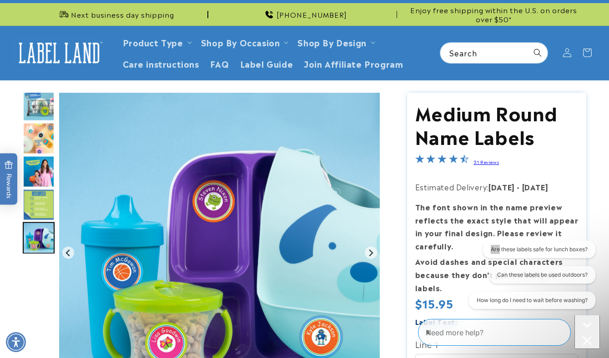
scroll to position [0, 0]
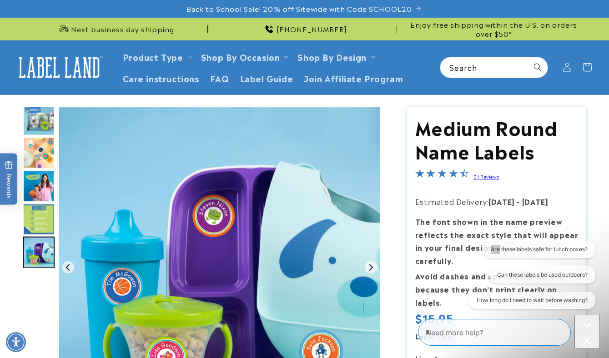
click at [583, 337] on icon "Close conversation starters" at bounding box center [587, 341] width 9 height 9
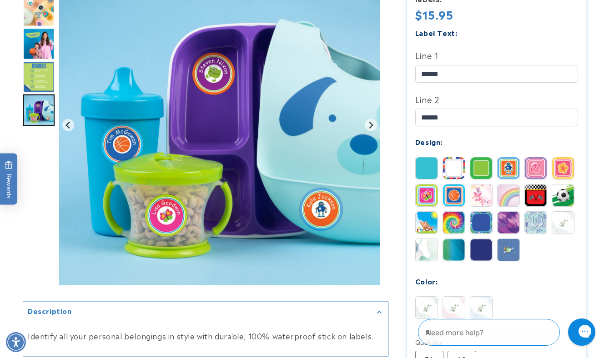
scroll to position [357, 0]
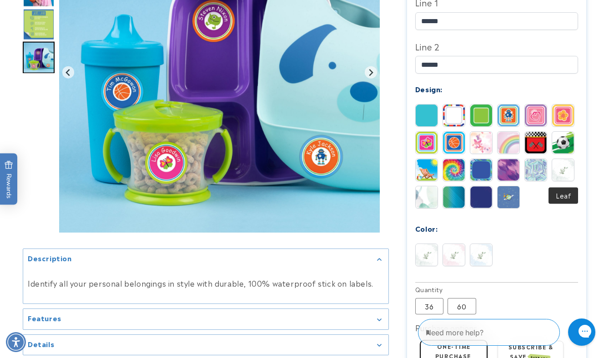
click at [561, 175] on img at bounding box center [563, 170] width 22 height 22
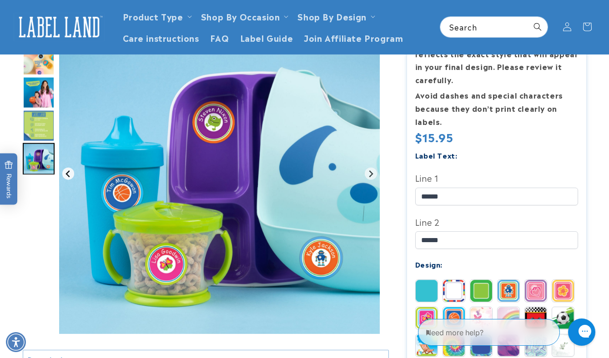
scroll to position [180, 0]
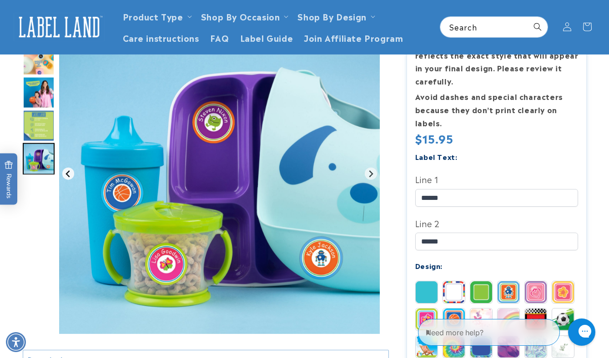
click at [65, 177] on icon "Previous slide" at bounding box center [68, 174] width 7 height 7
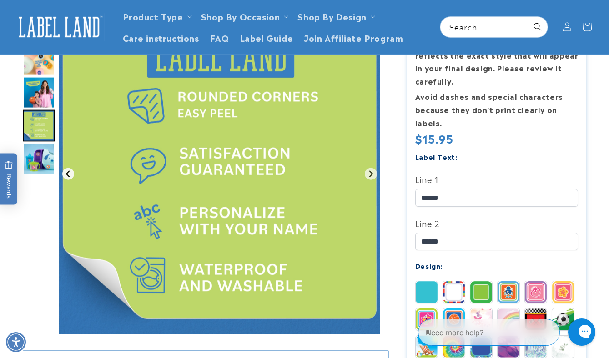
click at [67, 176] on icon "Previous slide" at bounding box center [68, 174] width 4 height 7
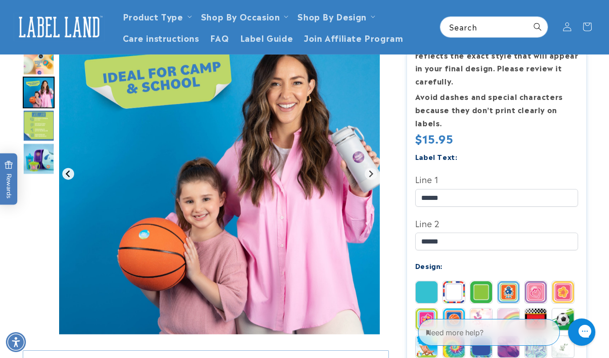
click at [67, 176] on icon "Previous slide" at bounding box center [68, 174] width 4 height 7
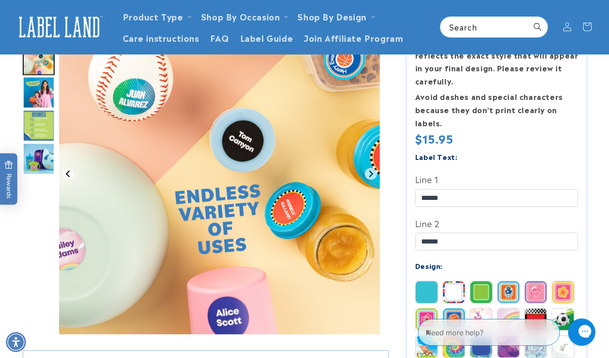
click at [67, 176] on icon "Previous slide" at bounding box center [68, 174] width 4 height 7
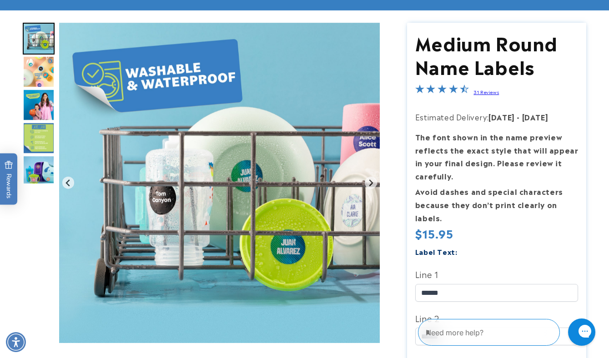
scroll to position [93, 0]
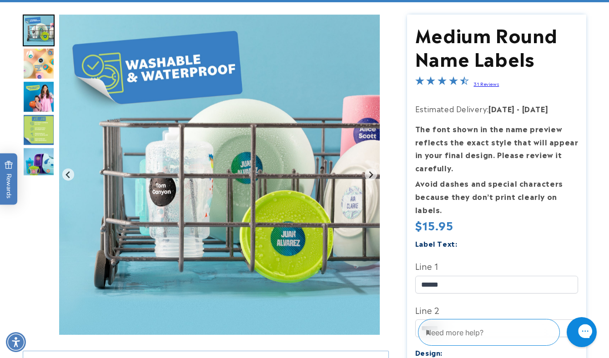
click at [609, 330] on div "Close gorgias live chat" at bounding box center [617, 332] width 10 height 13
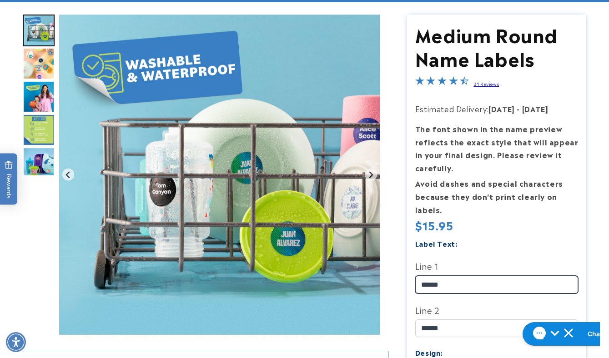
click at [454, 284] on input "******" at bounding box center [496, 285] width 163 height 18
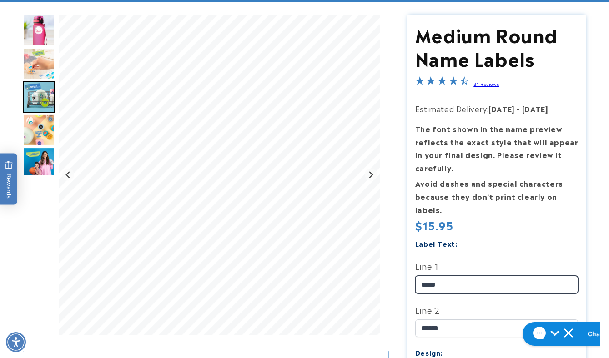
type input "******"
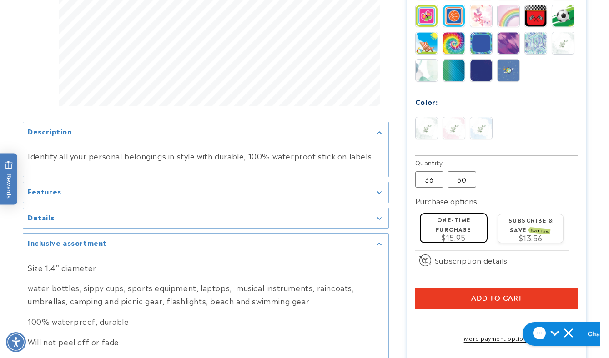
scroll to position [506, 0]
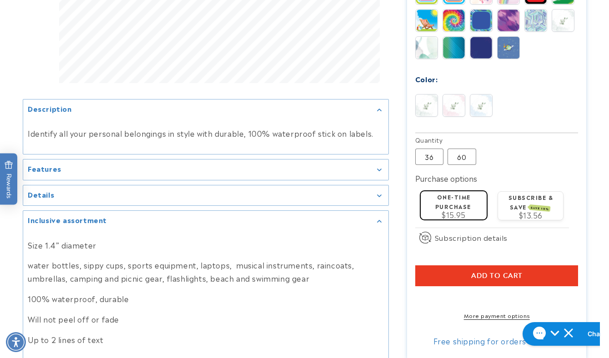
click at [429, 274] on button "Add to cart" at bounding box center [496, 276] width 163 height 21
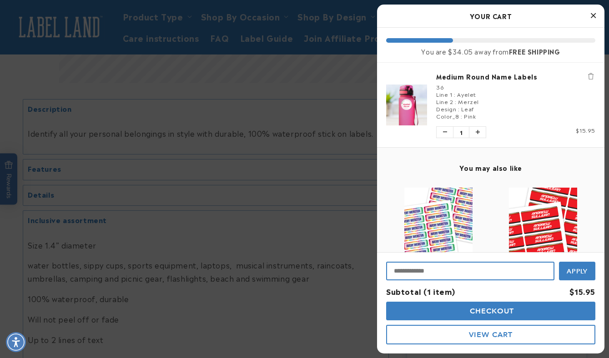
click at [445, 274] on input "Input Discount" at bounding box center [470, 271] width 168 height 19
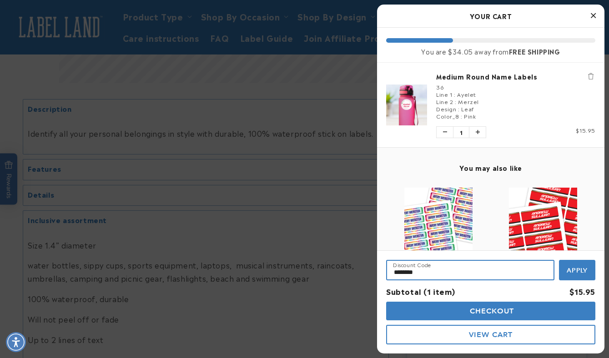
type input "********"
click at [559, 260] on button "Apply" at bounding box center [577, 270] width 36 height 20
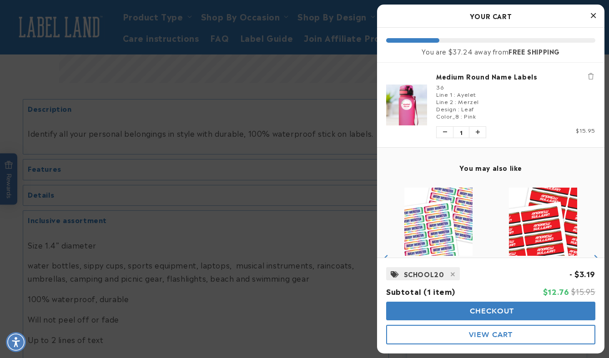
click at [439, 315] on button "Checkout" at bounding box center [490, 311] width 209 height 19
